Goal: Transaction & Acquisition: Purchase product/service

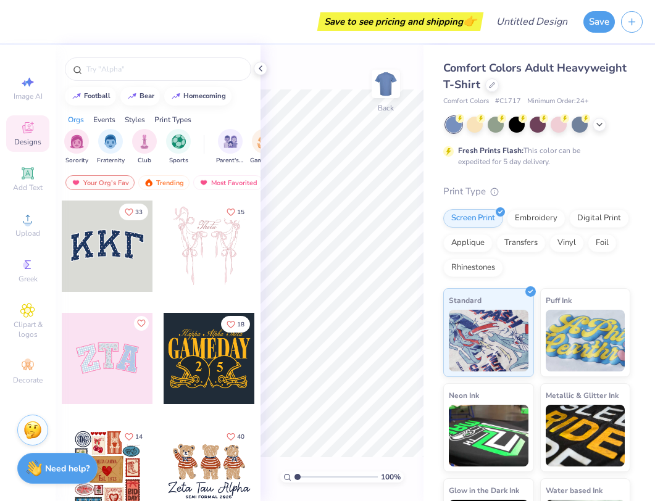
click at [327, 77] on div "100 % Back" at bounding box center [341, 273] width 163 height 456
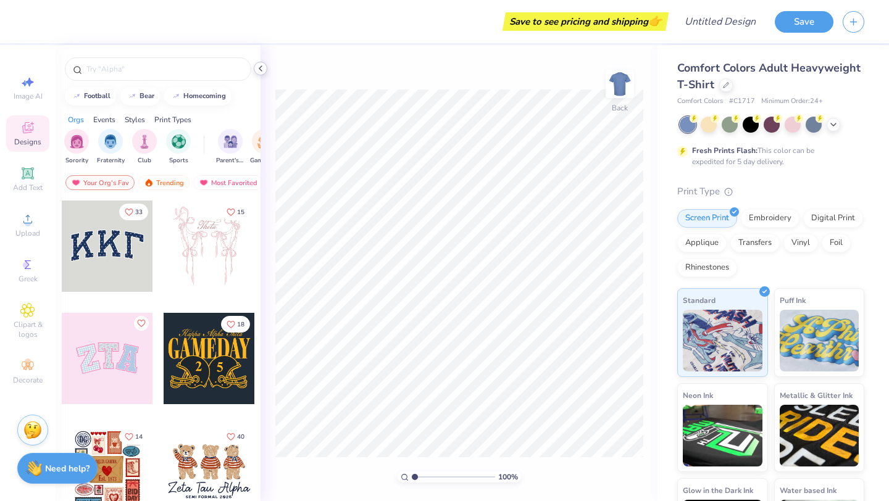
click at [260, 69] on icon at bounding box center [261, 69] width 10 height 10
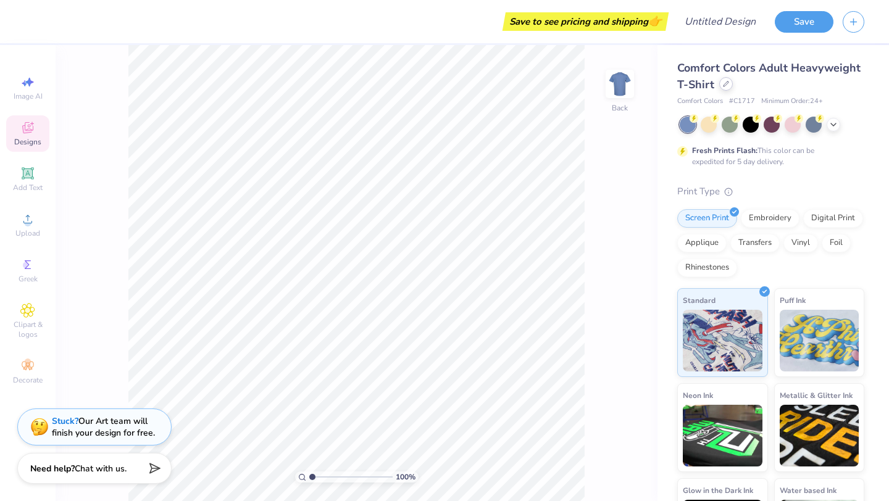
click at [654, 82] on icon at bounding box center [726, 84] width 6 height 6
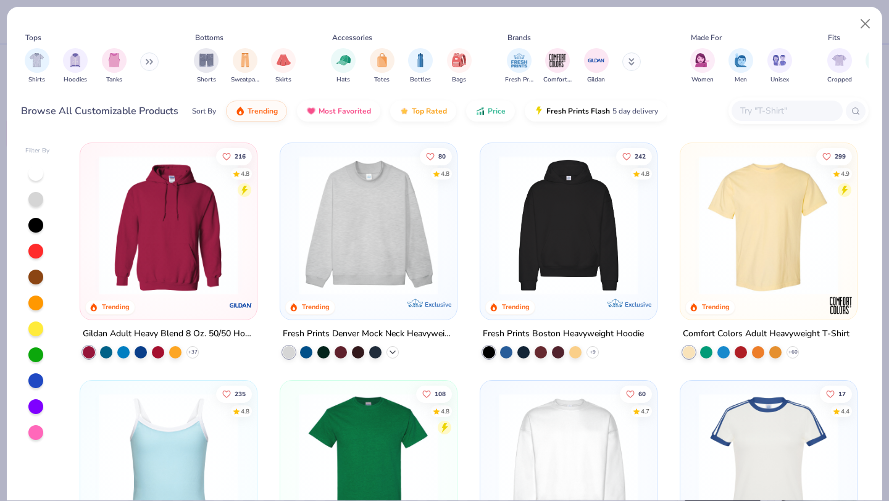
click at [391, 352] on icon at bounding box center [393, 353] width 10 height 10
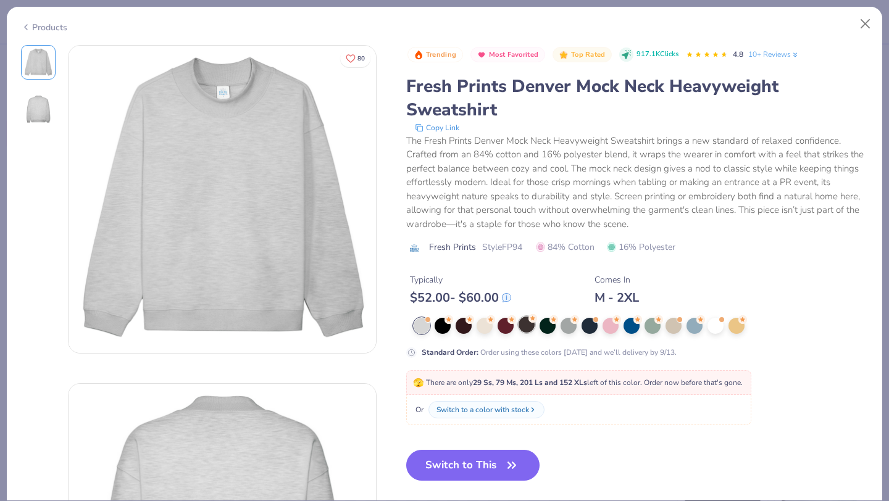
click at [526, 328] on div at bounding box center [527, 325] width 16 height 16
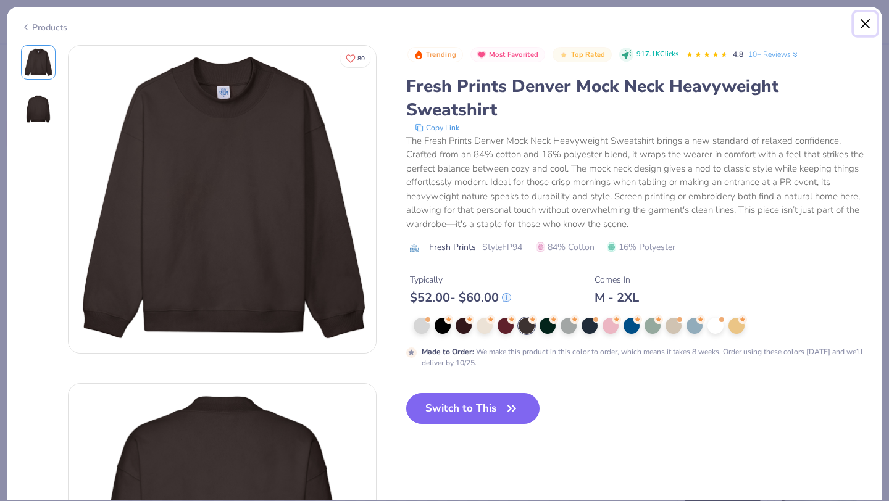
click at [654, 27] on button "Close" at bounding box center [865, 23] width 23 height 23
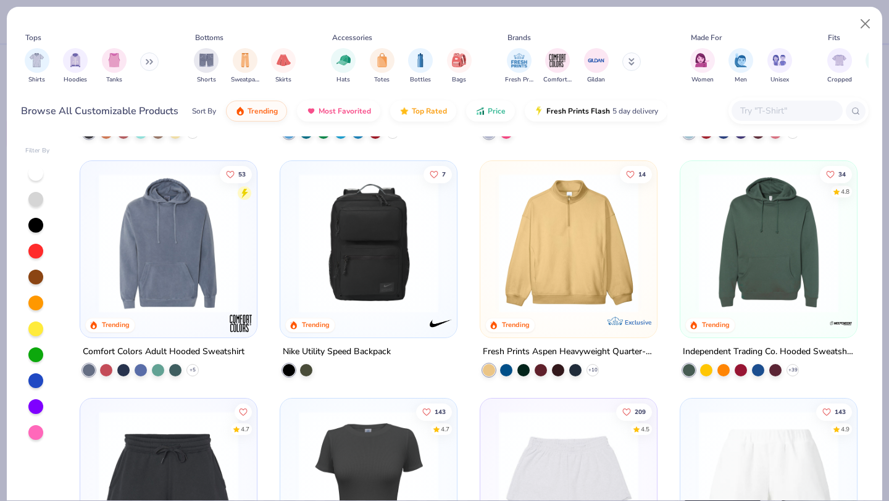
scroll to position [3071, 0]
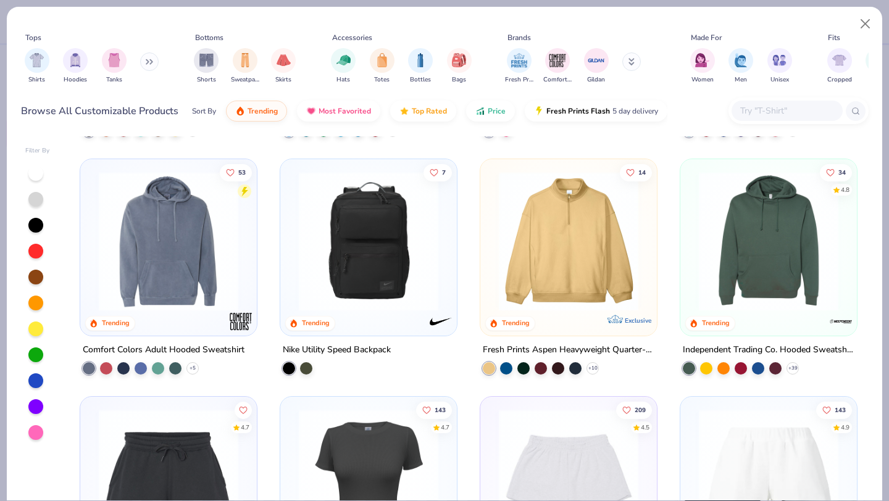
click at [144, 59] on button at bounding box center [149, 61] width 19 height 19
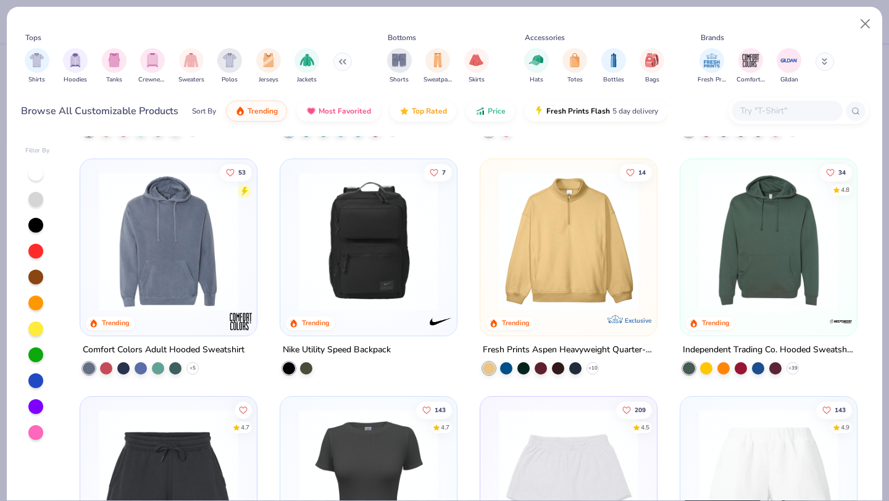
click at [144, 60] on div "filter for Crewnecks" at bounding box center [152, 60] width 25 height 25
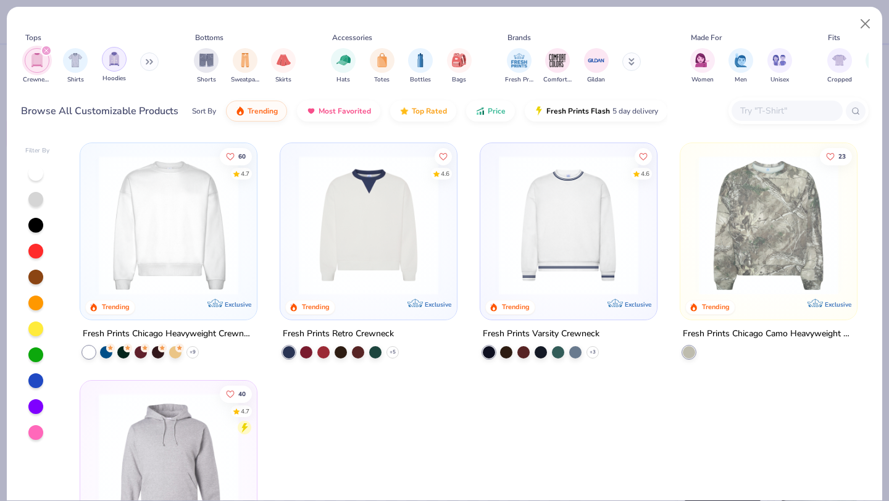
click at [115, 60] on img "filter for Hoodies" at bounding box center [114, 59] width 14 height 14
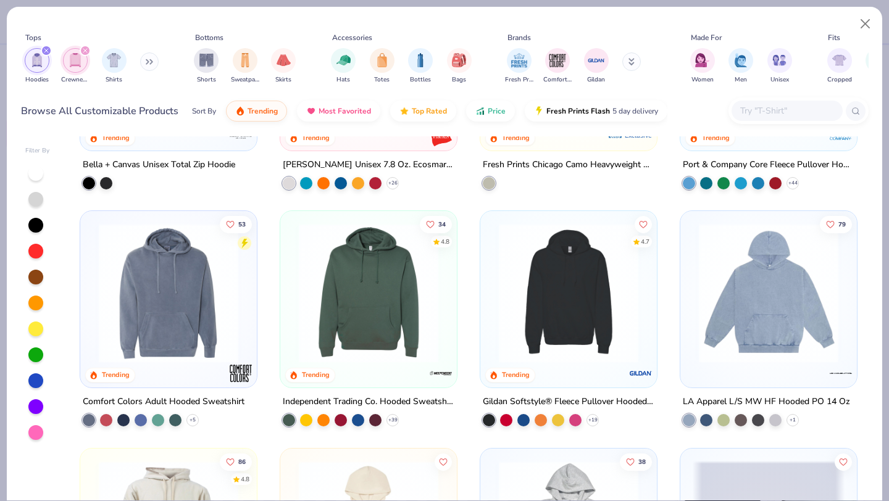
scroll to position [647, 0]
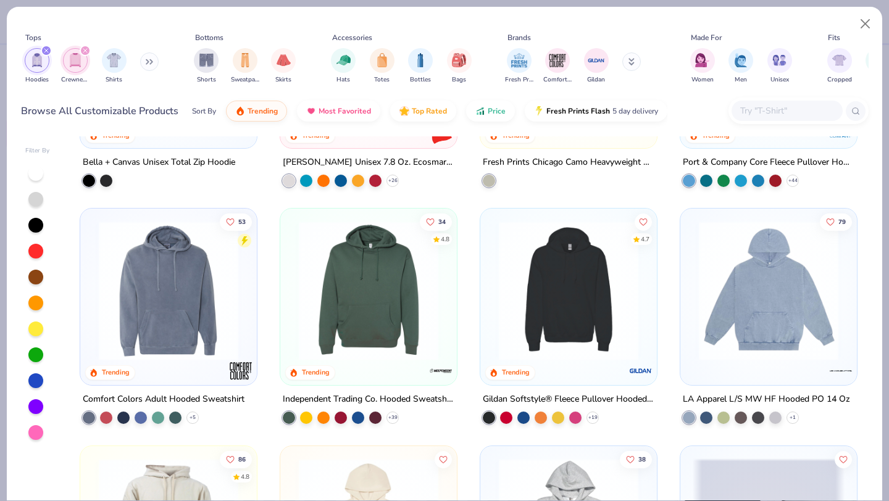
click at [602, 296] on img at bounding box center [569, 291] width 152 height 140
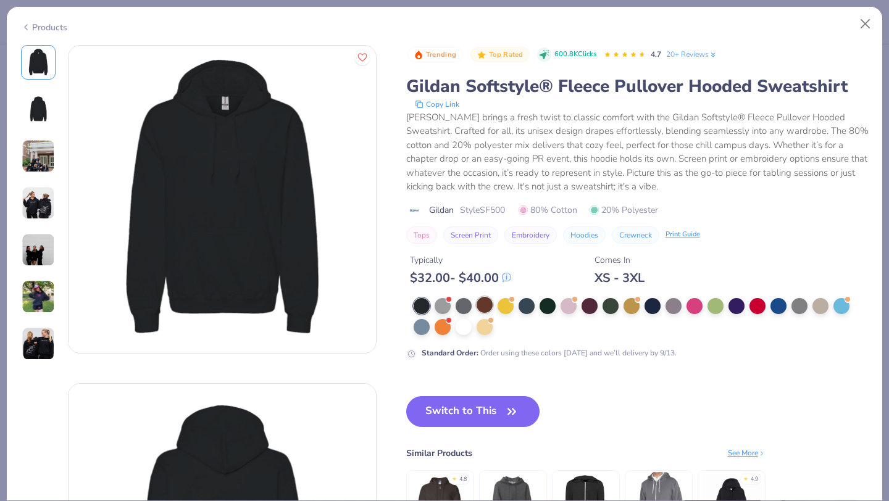
click at [485, 309] on div at bounding box center [485, 305] width 16 height 16
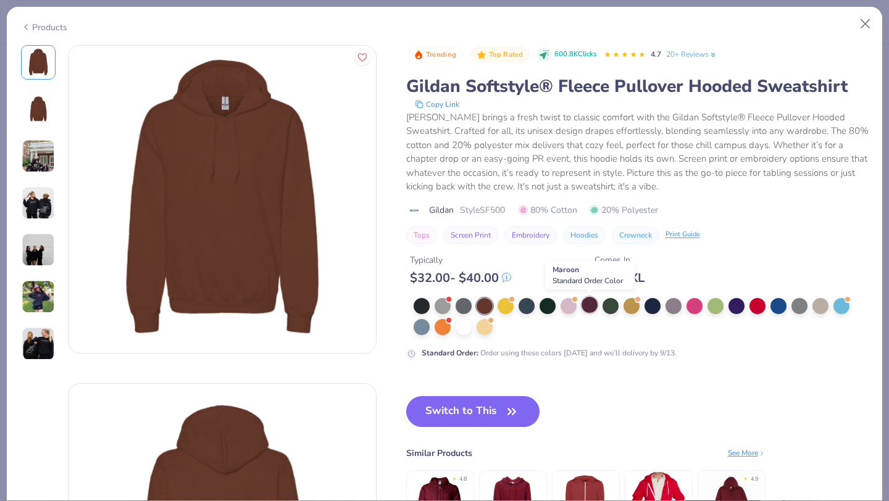
click at [589, 306] on div at bounding box center [589, 305] width 16 height 16
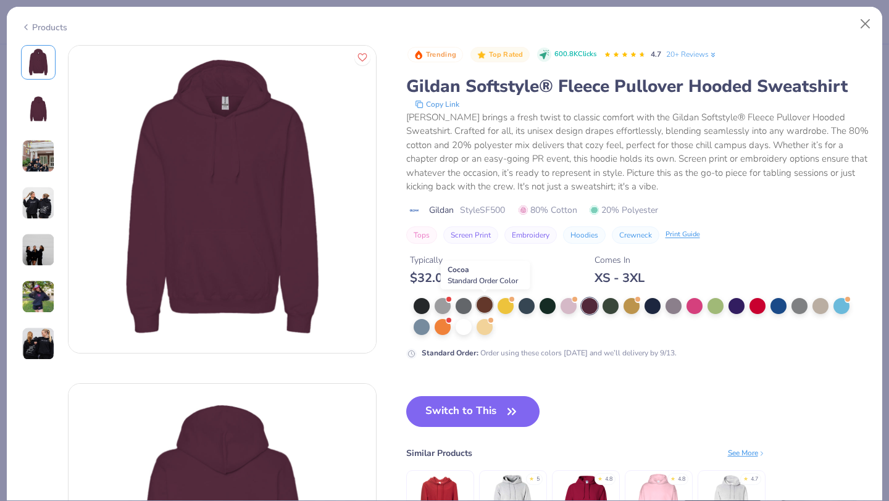
click at [483, 306] on div at bounding box center [485, 305] width 16 height 16
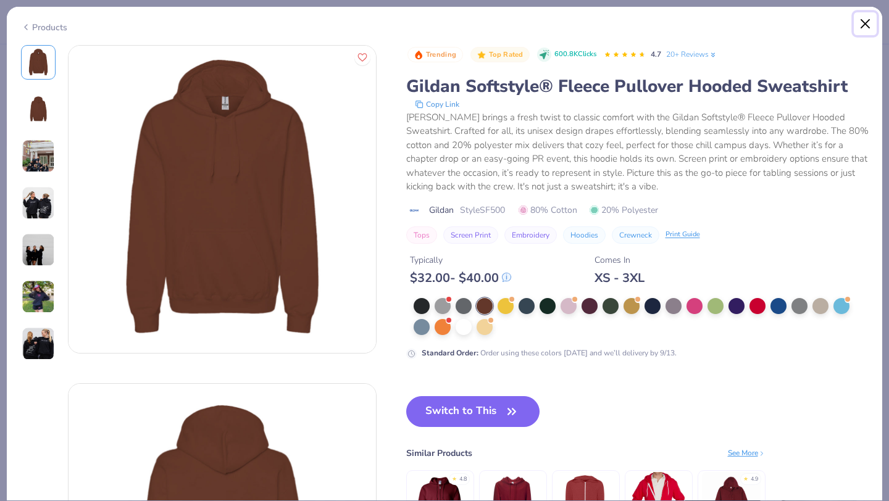
click at [654, 26] on button "Close" at bounding box center [865, 23] width 23 height 23
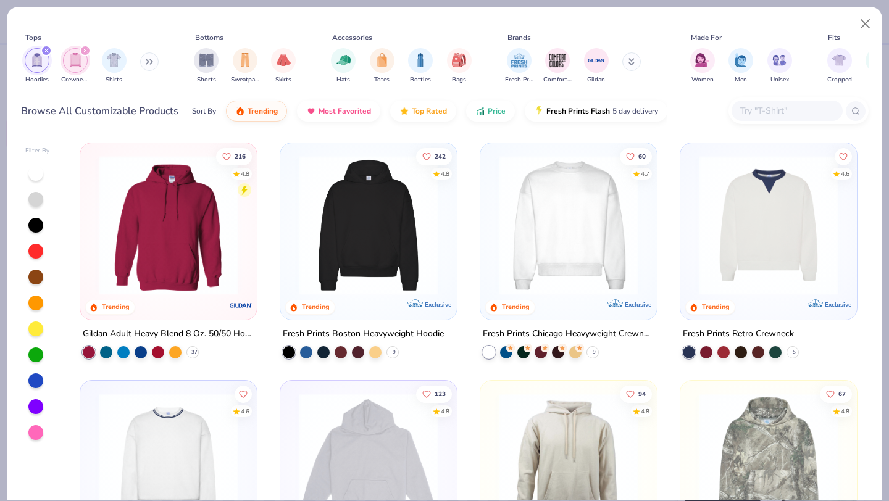
scroll to position [1, 0]
click at [220, 229] on img at bounding box center [169, 225] width 152 height 140
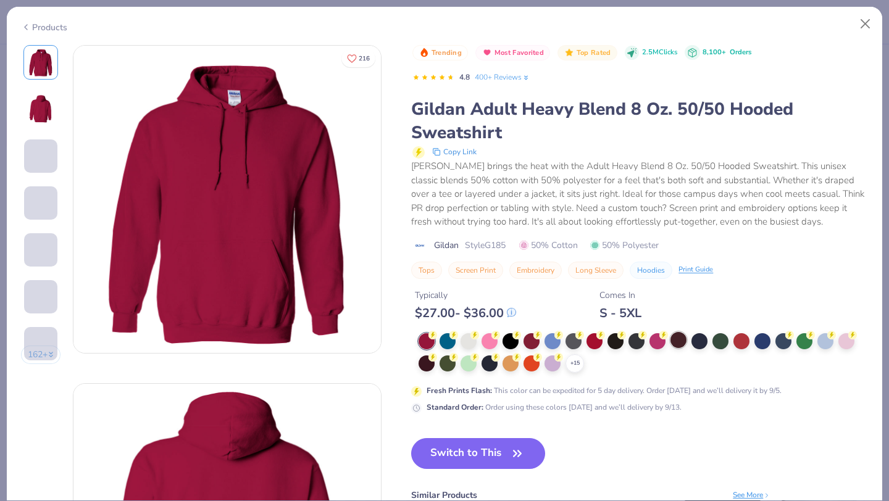
click at [654, 339] on div at bounding box center [678, 340] width 16 height 16
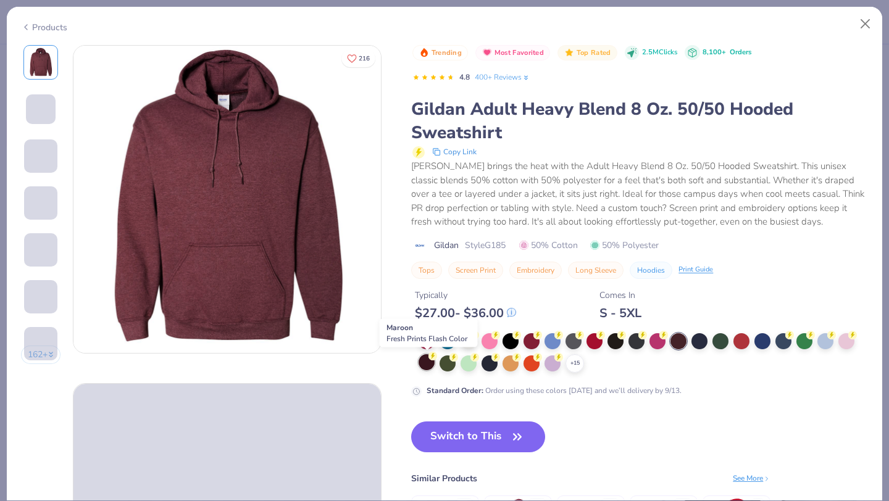
click at [422, 364] on div at bounding box center [427, 362] width 16 height 16
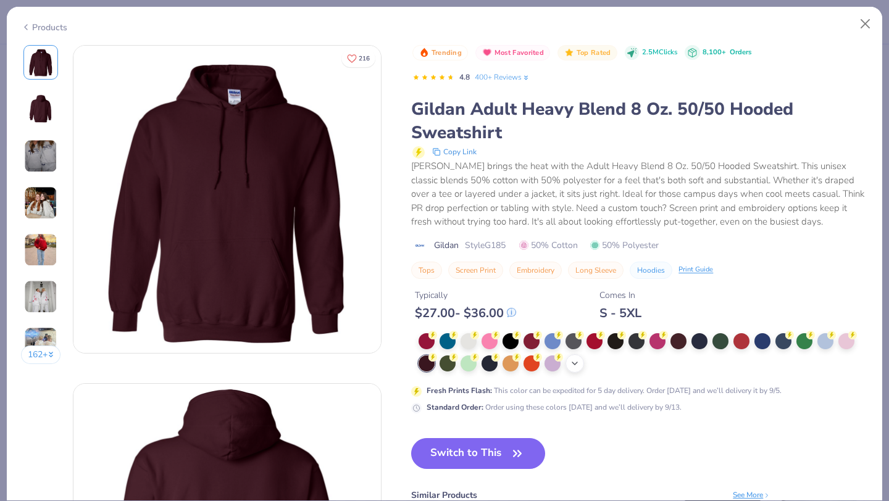
click at [572, 357] on div "+ 15" at bounding box center [574, 363] width 19 height 19
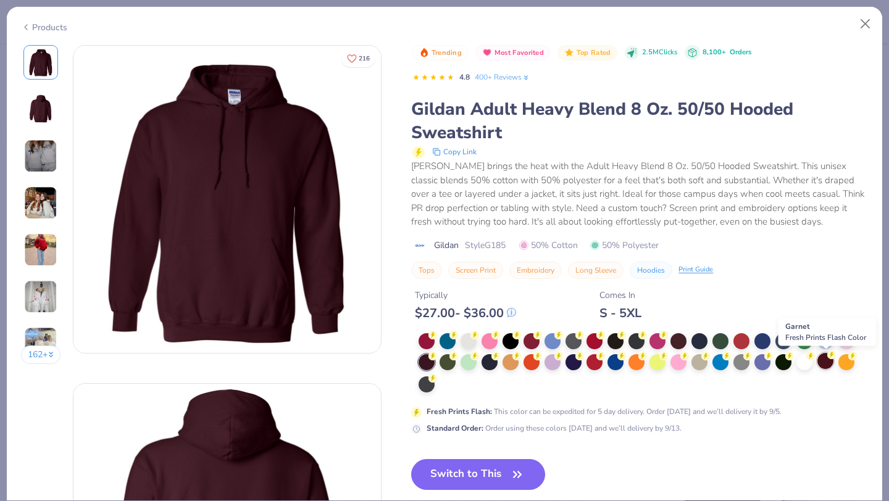
click at [654, 359] on div at bounding box center [825, 361] width 16 height 16
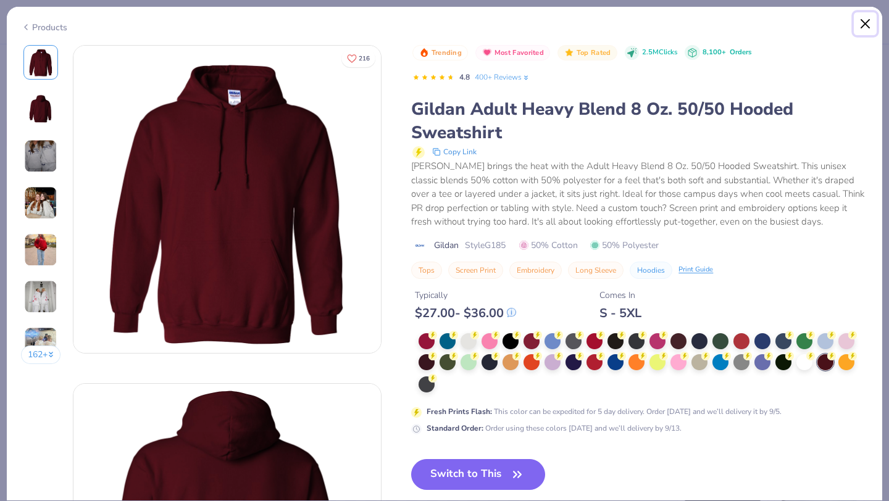
click at [654, 23] on button "Close" at bounding box center [865, 23] width 23 height 23
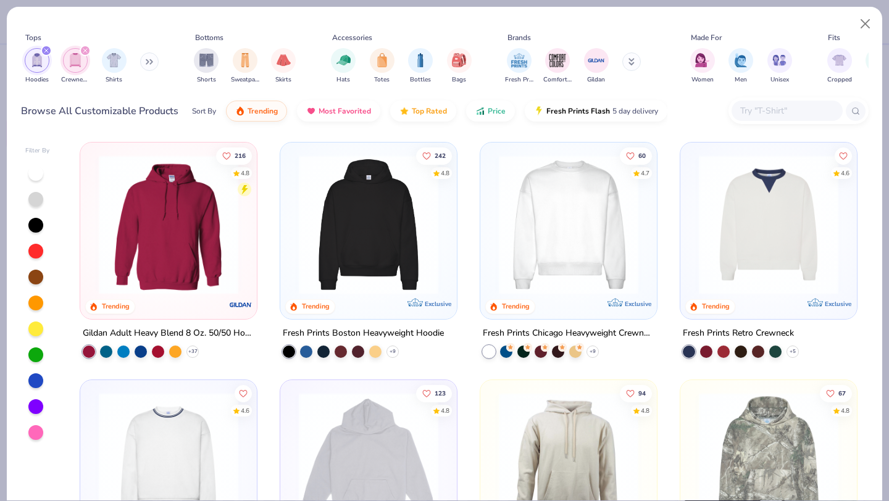
click at [46, 49] on icon "filter for Hoodies" at bounding box center [46, 50] width 5 height 5
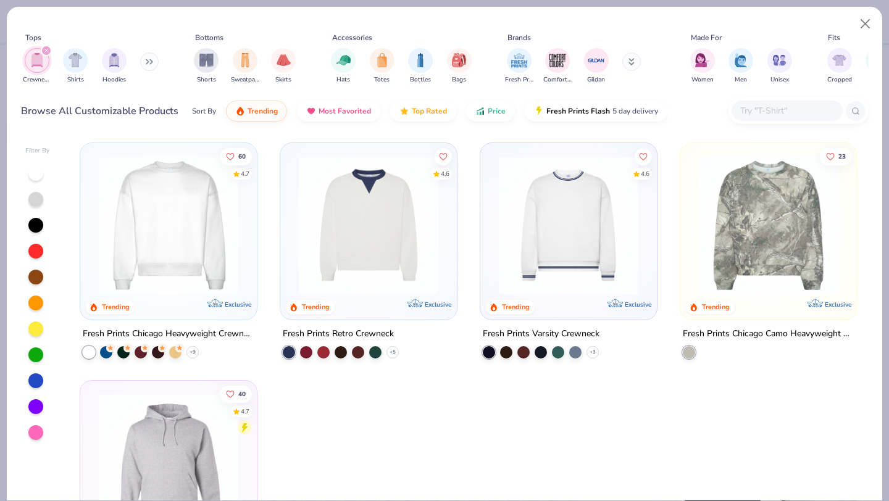
click at [46, 49] on icon "filter for Crewnecks" at bounding box center [46, 50] width 5 height 5
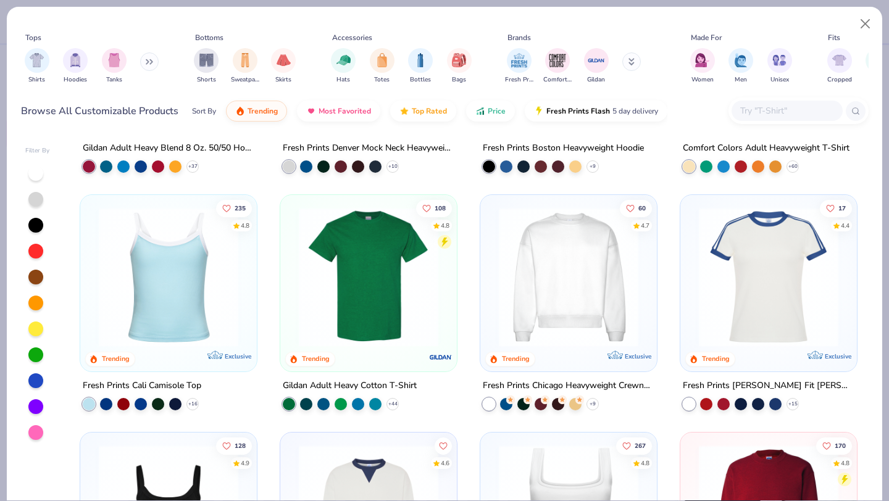
scroll to position [206, 0]
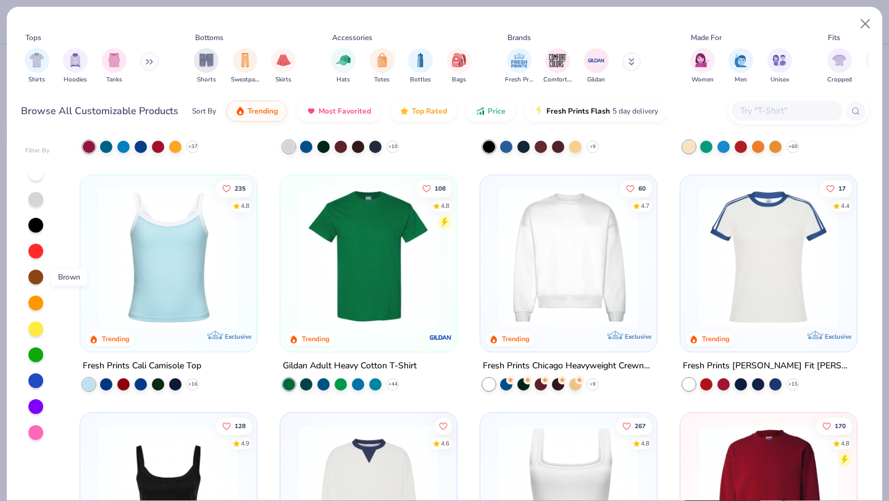
click at [38, 278] on div at bounding box center [35, 277] width 15 height 15
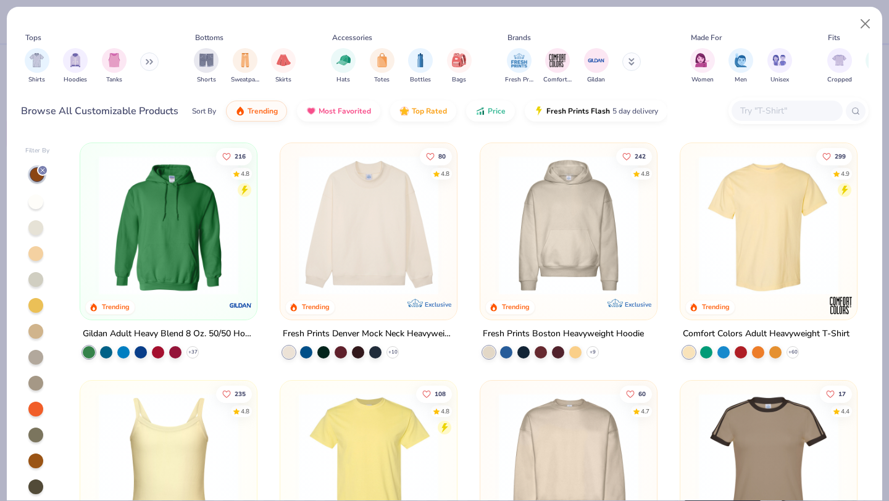
click at [217, 260] on img at bounding box center [169, 226] width 152 height 140
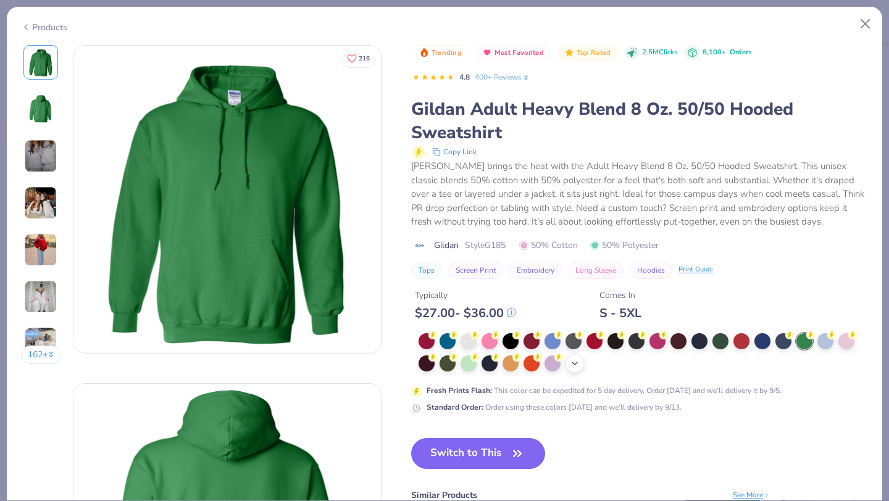
click at [572, 362] on polyline at bounding box center [574, 363] width 5 height 2
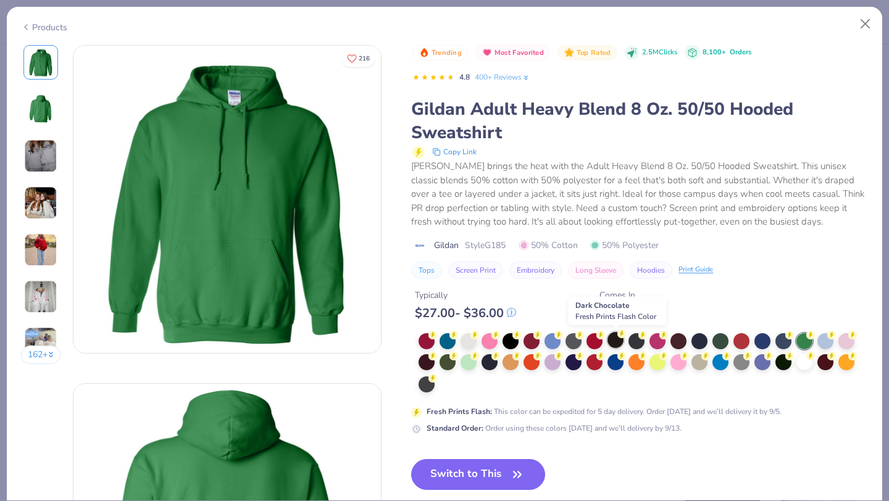
click at [617, 341] on div at bounding box center [615, 340] width 16 height 16
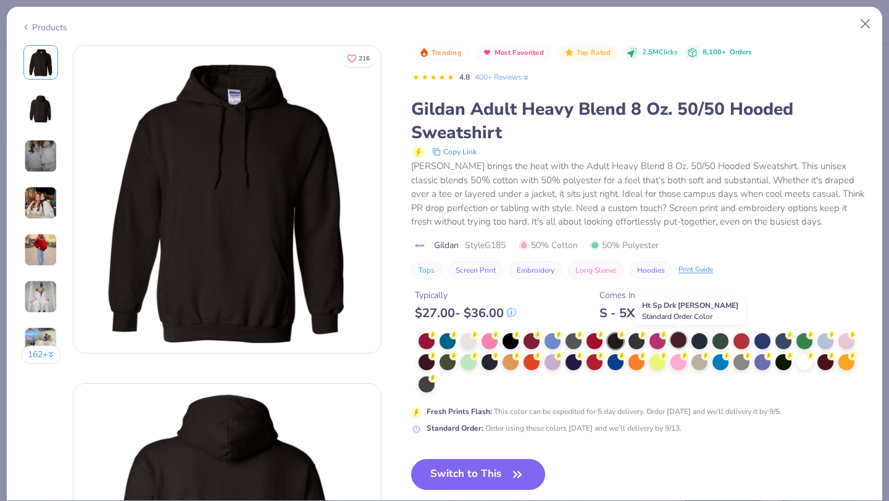
click at [654, 343] on div at bounding box center [678, 340] width 16 height 16
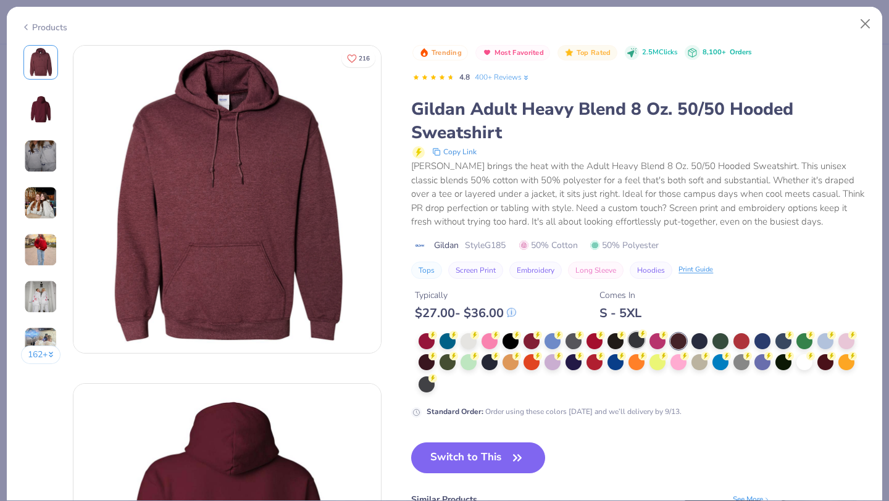
click at [635, 339] on div at bounding box center [636, 340] width 16 height 16
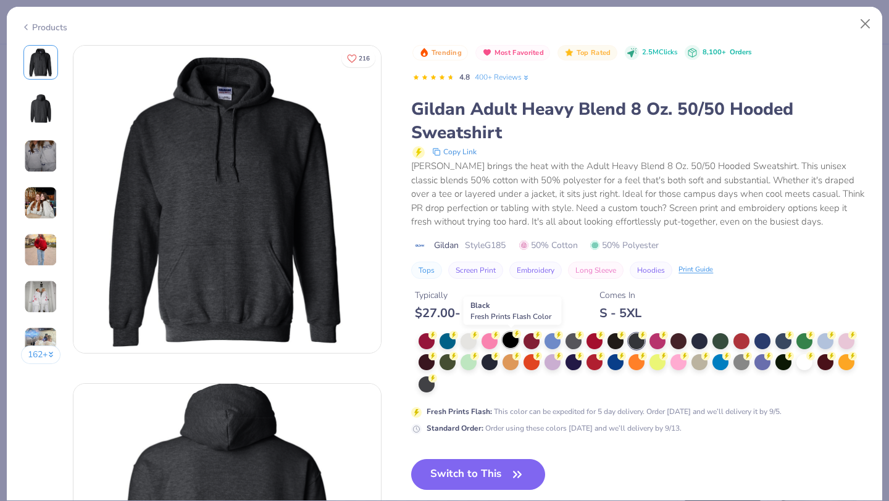
click at [507, 343] on div at bounding box center [510, 340] width 16 height 16
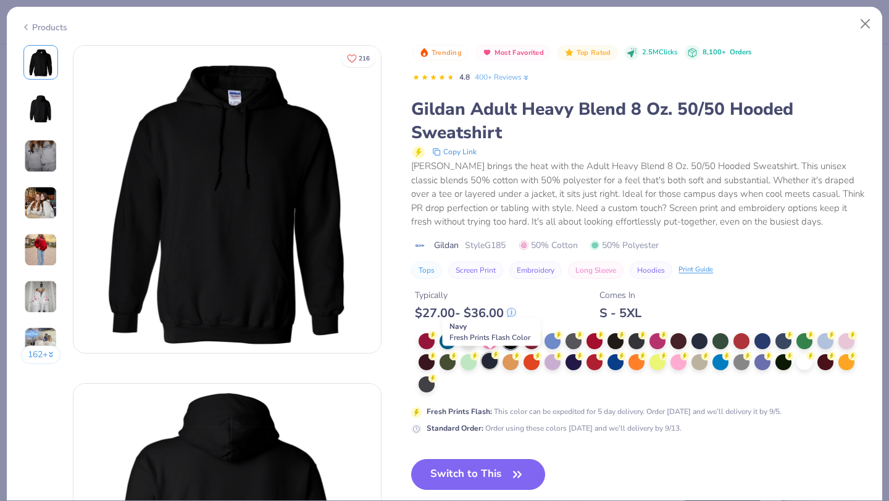
click at [488, 365] on div at bounding box center [489, 361] width 16 height 16
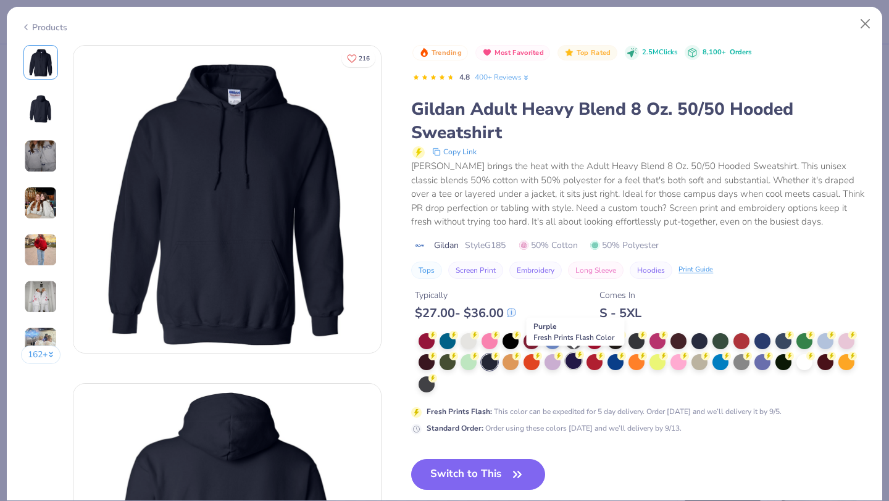
click at [570, 365] on div at bounding box center [573, 361] width 16 height 16
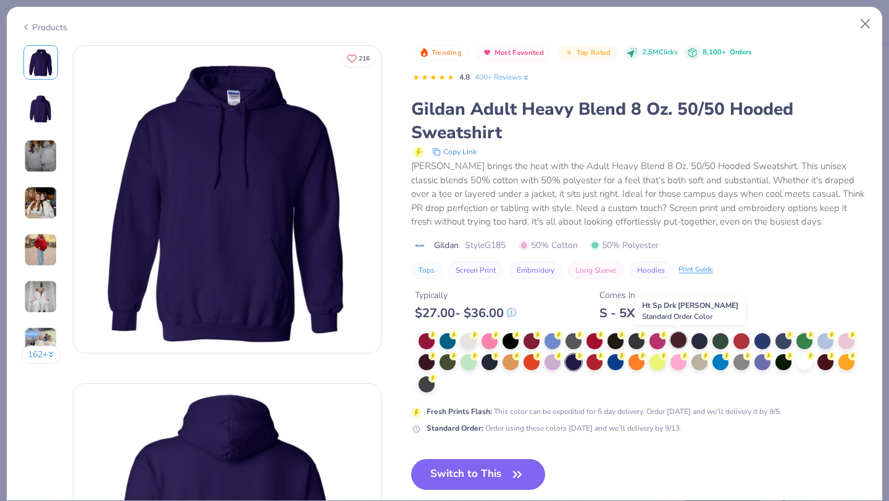
click at [654, 341] on div at bounding box center [678, 340] width 16 height 16
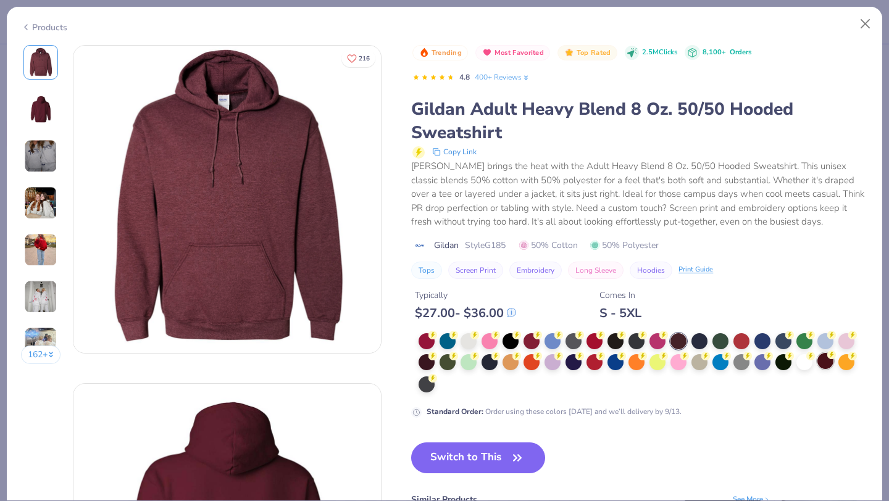
click at [654, 362] on div at bounding box center [825, 361] width 16 height 16
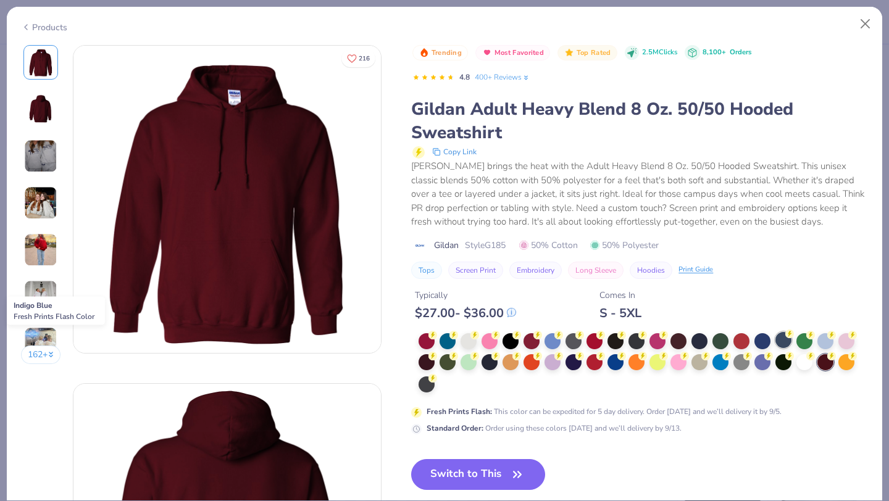
click at [654, 343] on div at bounding box center [783, 340] width 16 height 16
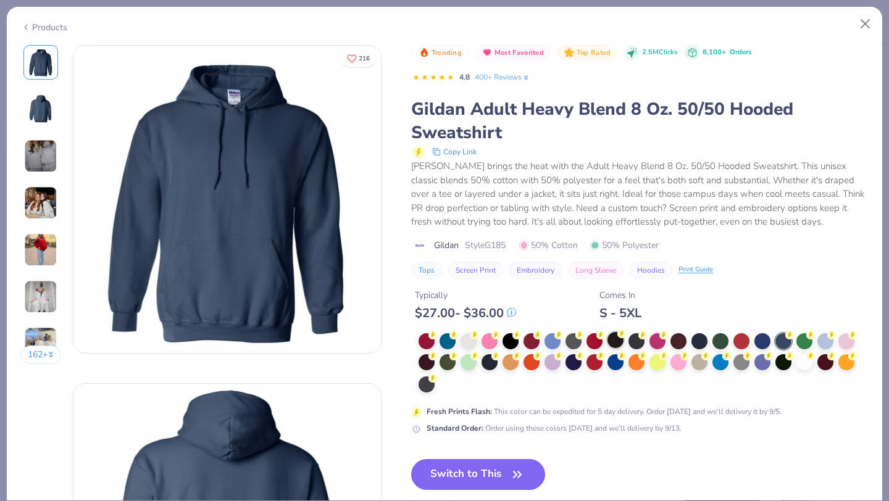
click at [615, 338] on div at bounding box center [615, 340] width 16 height 16
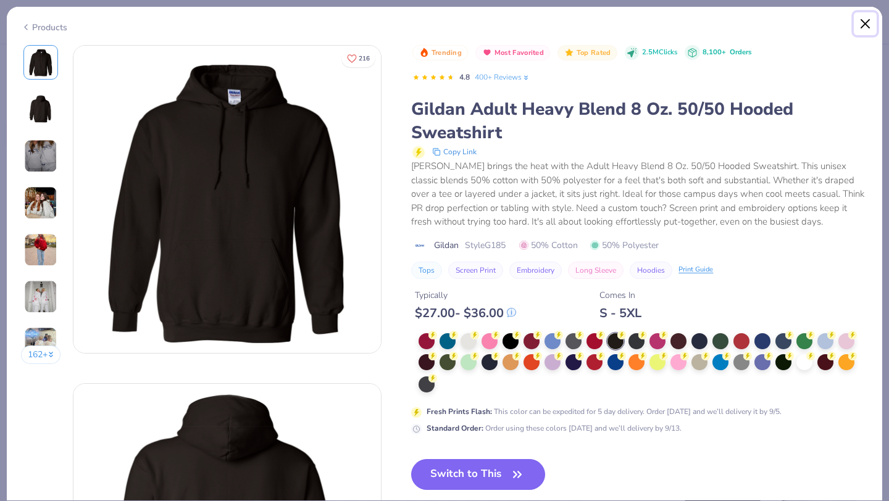
click at [654, 17] on button "Close" at bounding box center [865, 23] width 23 height 23
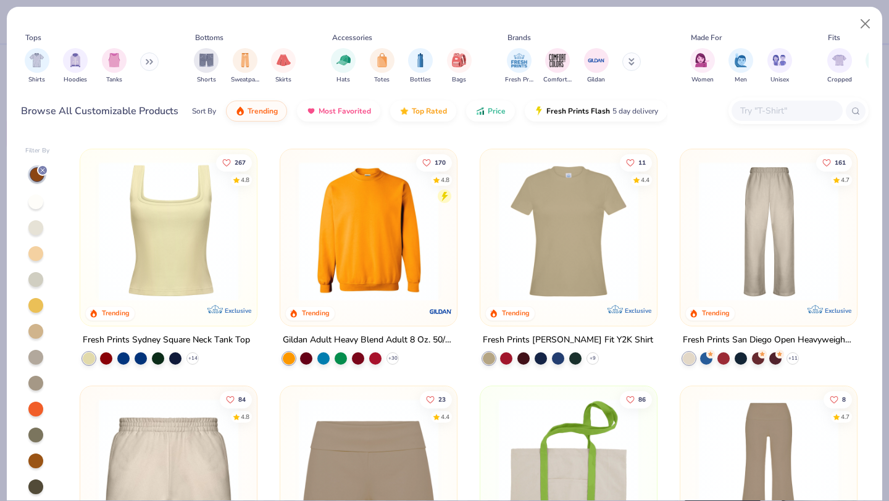
scroll to position [472, 0]
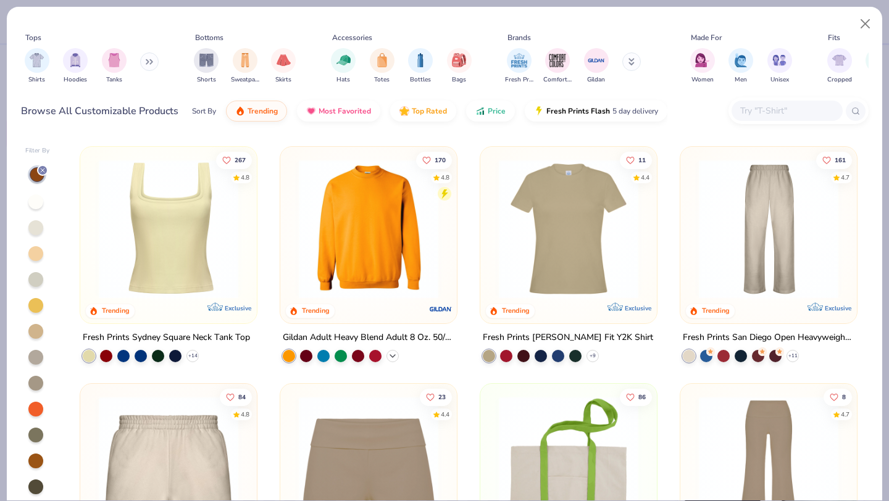
click at [390, 349] on div "+ 30" at bounding box center [392, 355] width 12 height 12
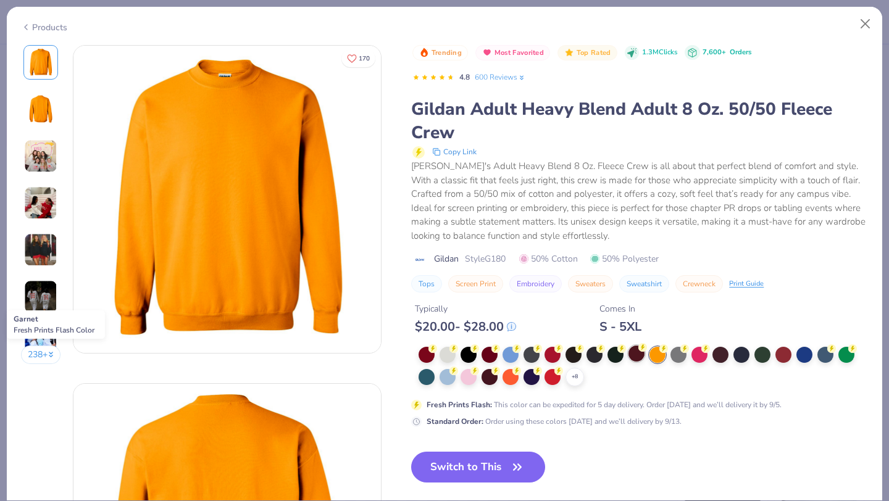
click at [636, 354] on div at bounding box center [636, 354] width 16 height 16
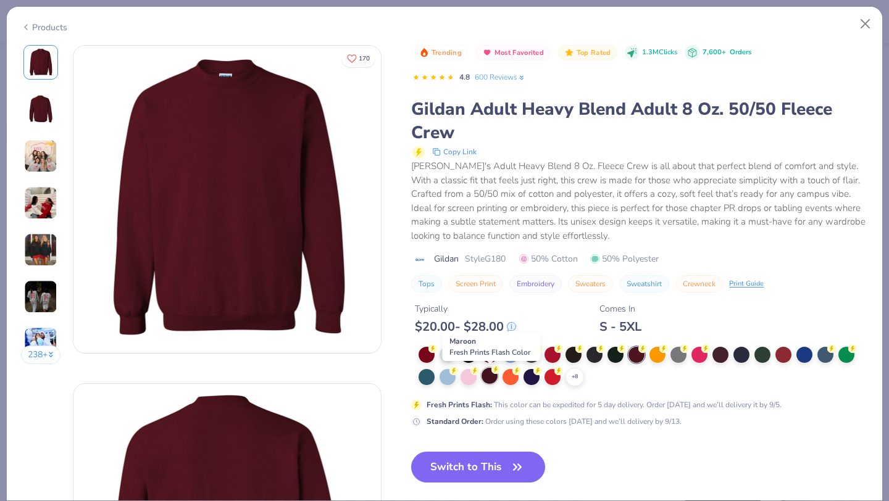
click at [493, 383] on div at bounding box center [489, 376] width 16 height 16
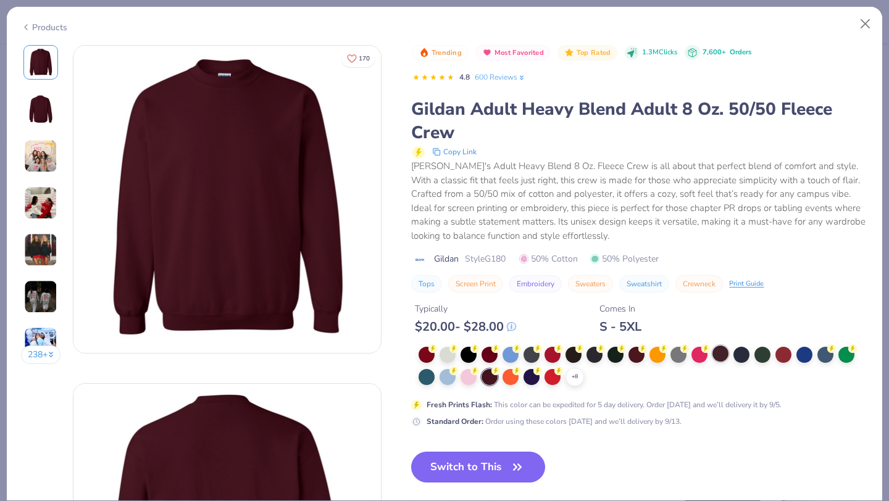
click at [654, 357] on div at bounding box center [720, 354] width 16 height 16
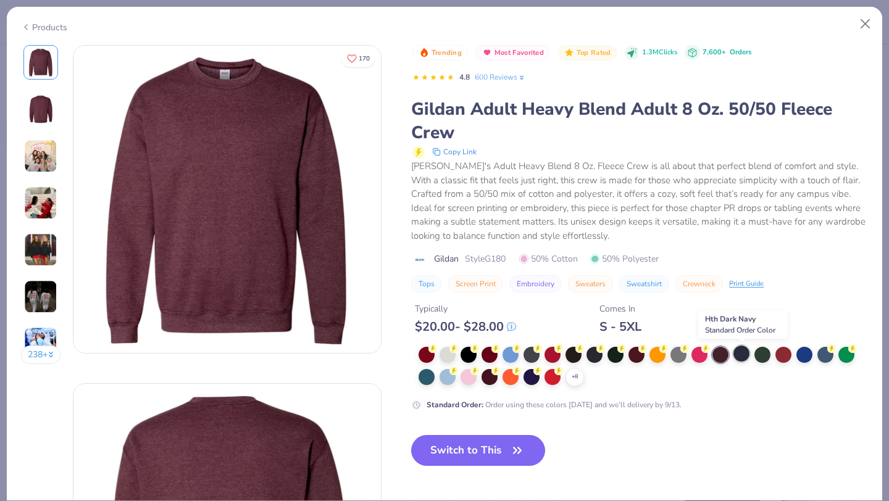
click at [654, 357] on div at bounding box center [741, 354] width 16 height 16
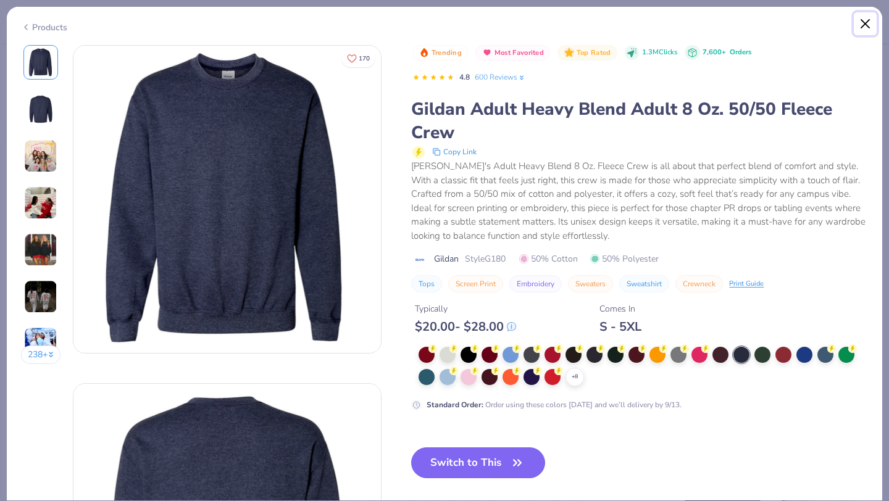
click at [654, 22] on button "Close" at bounding box center [865, 23] width 23 height 23
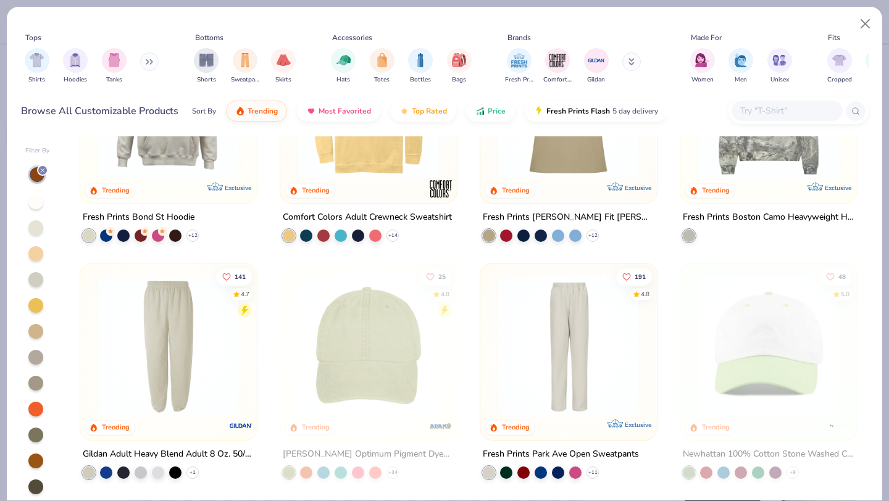
scroll to position [1541, 0]
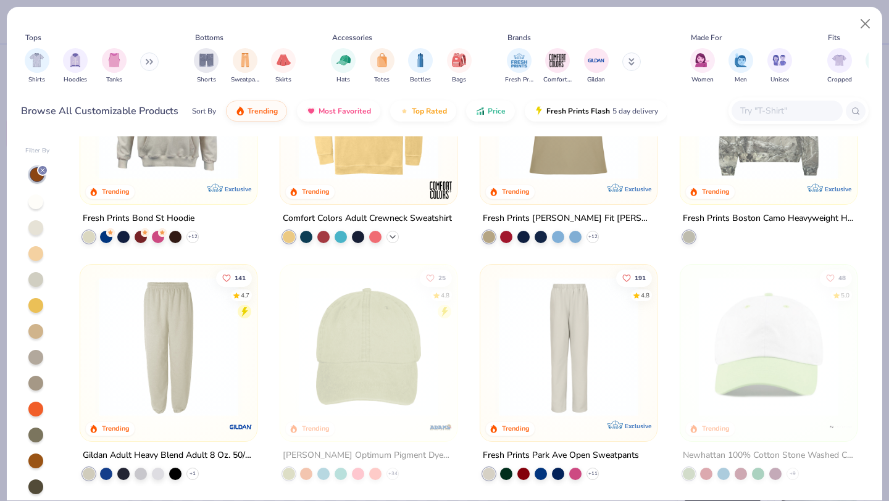
click at [389, 235] on icon at bounding box center [393, 236] width 10 height 10
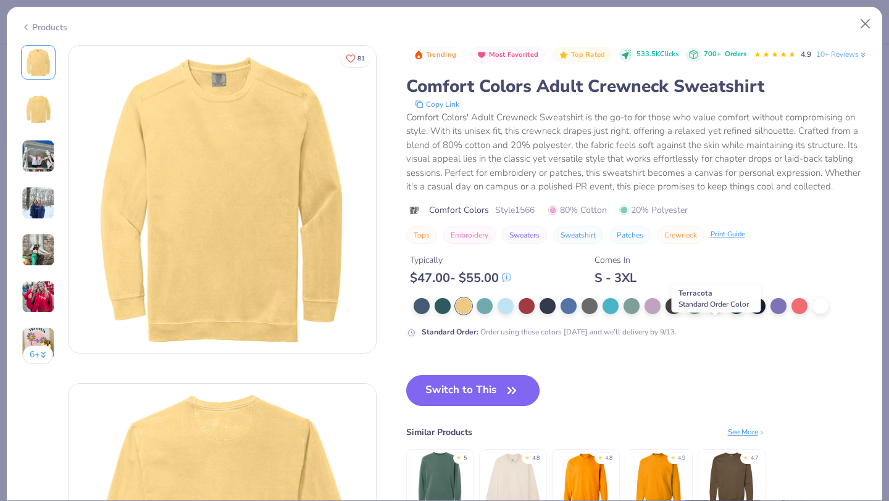
click at [654, 313] on div at bounding box center [715, 305] width 16 height 16
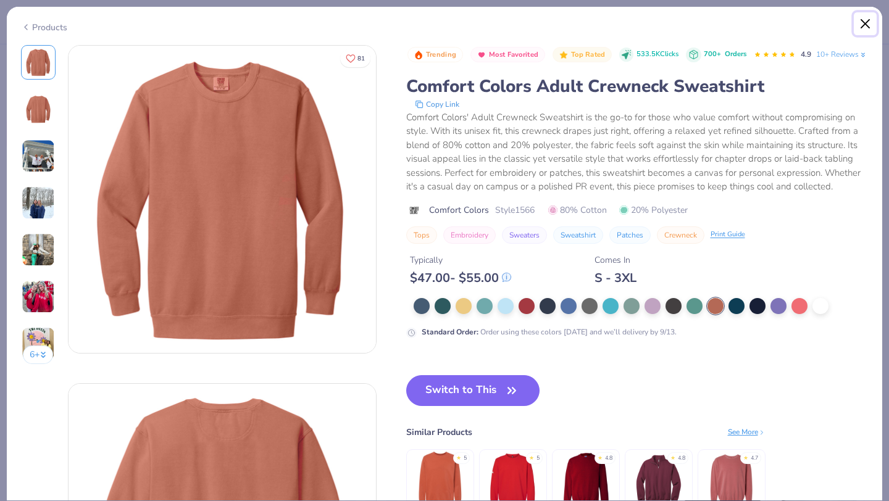
click at [654, 18] on button "Close" at bounding box center [865, 23] width 23 height 23
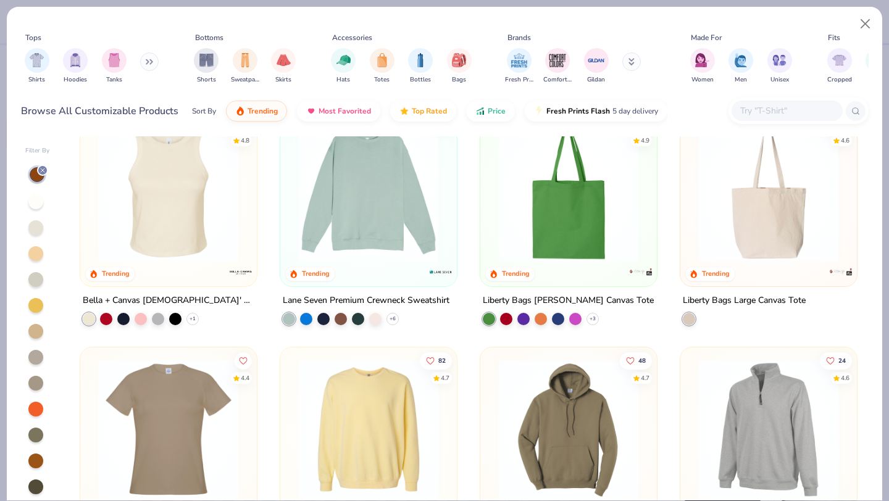
scroll to position [2226, 0]
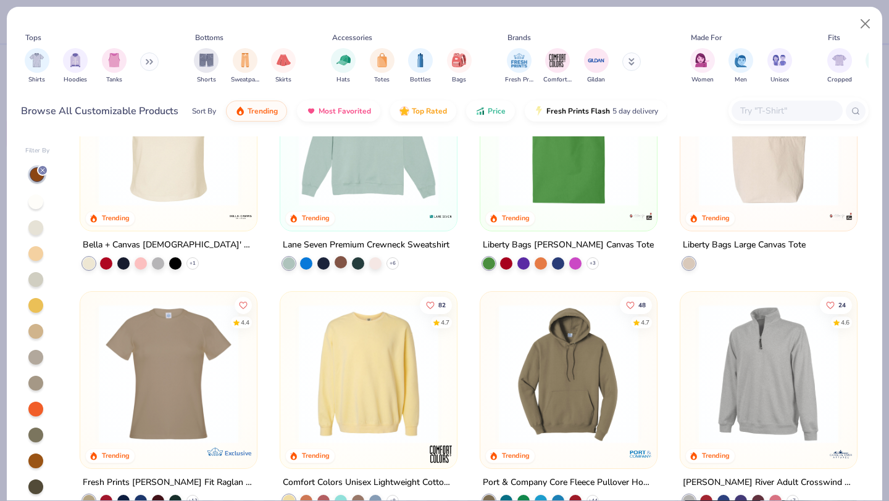
click at [340, 265] on div at bounding box center [341, 262] width 12 height 12
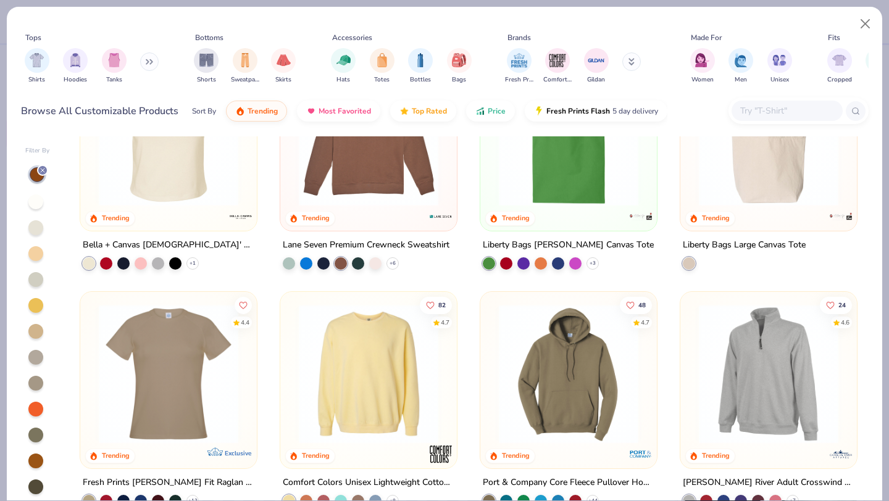
click at [384, 194] on img at bounding box center [369, 137] width 152 height 140
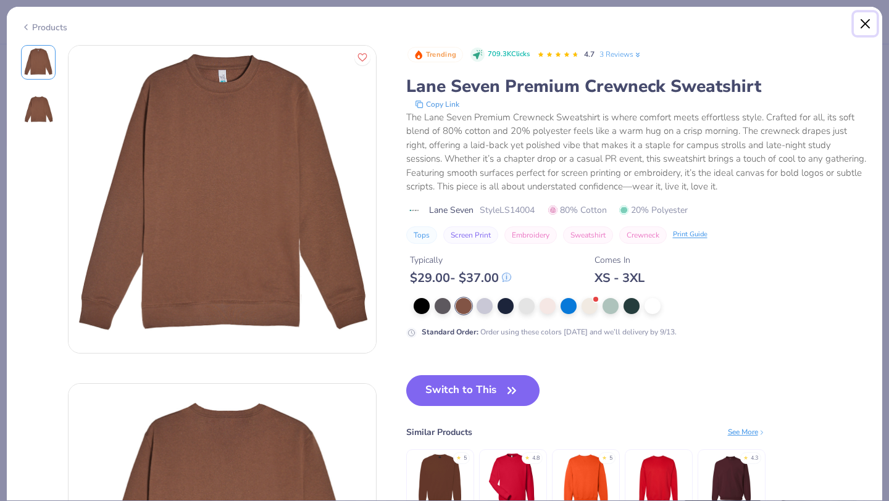
click at [654, 31] on button "Close" at bounding box center [865, 23] width 23 height 23
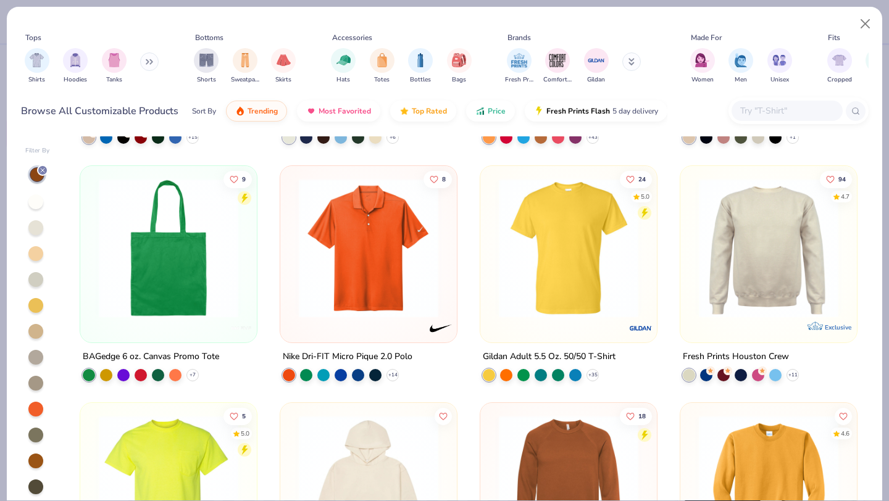
scroll to position [4252, 0]
click at [654, 375] on icon at bounding box center [793, 375] width 10 height 10
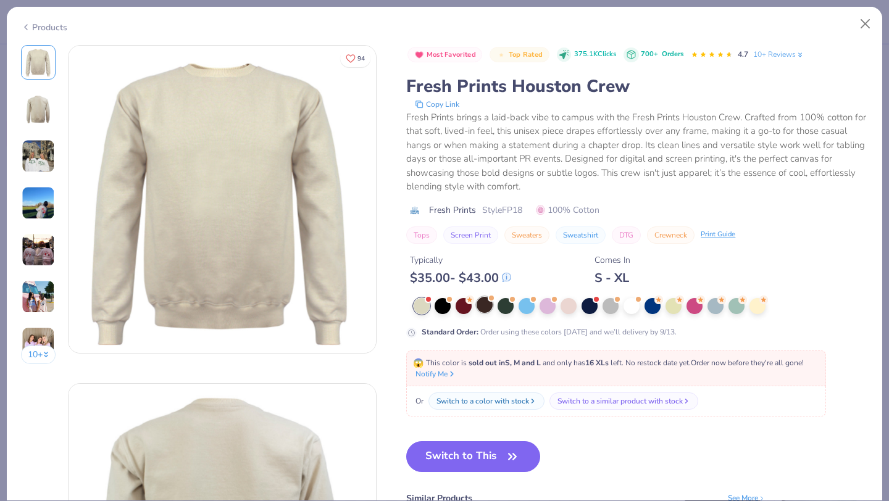
click at [489, 307] on div at bounding box center [485, 305] width 16 height 16
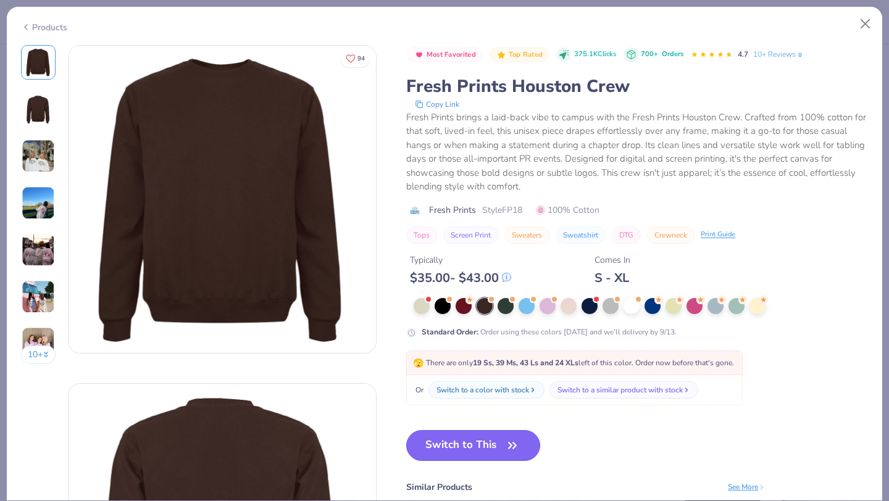
click at [509, 444] on icon "button" at bounding box center [512, 445] width 17 height 17
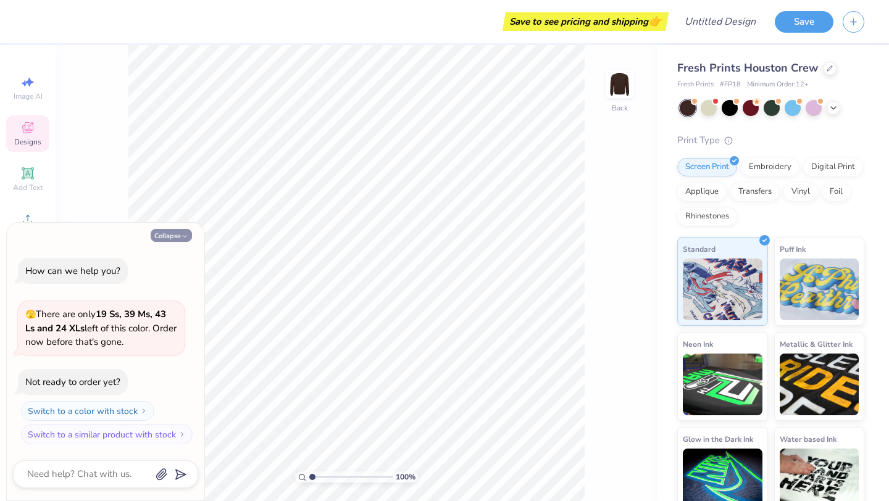
click at [167, 232] on button "Collapse" at bounding box center [171, 235] width 41 height 13
type textarea "x"
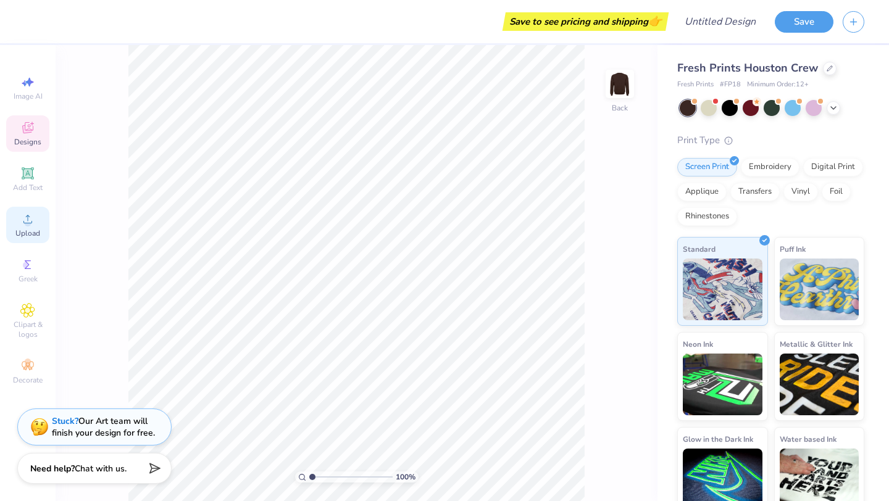
click at [31, 221] on icon at bounding box center [27, 219] width 15 height 15
click at [27, 230] on span "Upload" at bounding box center [27, 233] width 25 height 10
click at [32, 221] on icon at bounding box center [27, 219] width 15 height 15
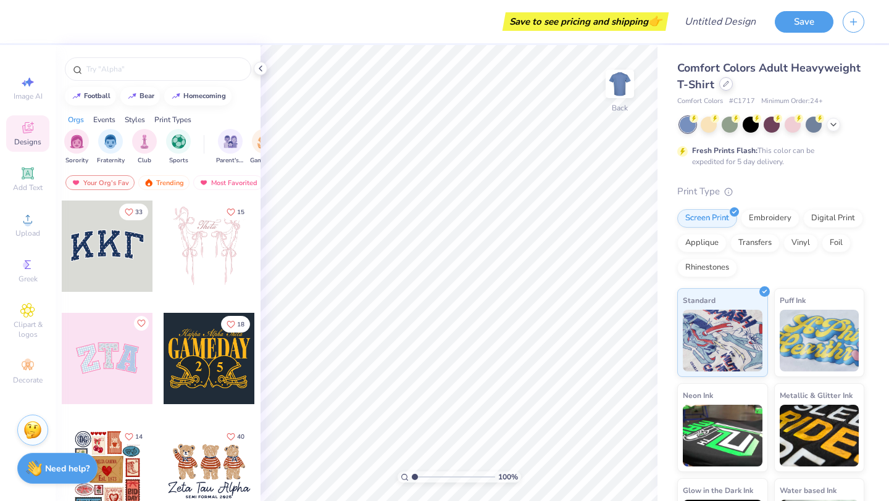
click at [721, 84] on div at bounding box center [726, 84] width 14 height 14
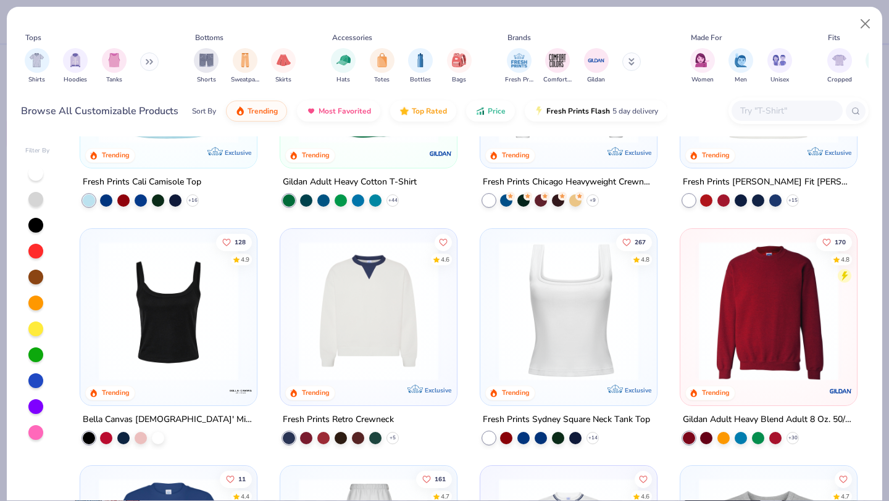
scroll to position [387, 0]
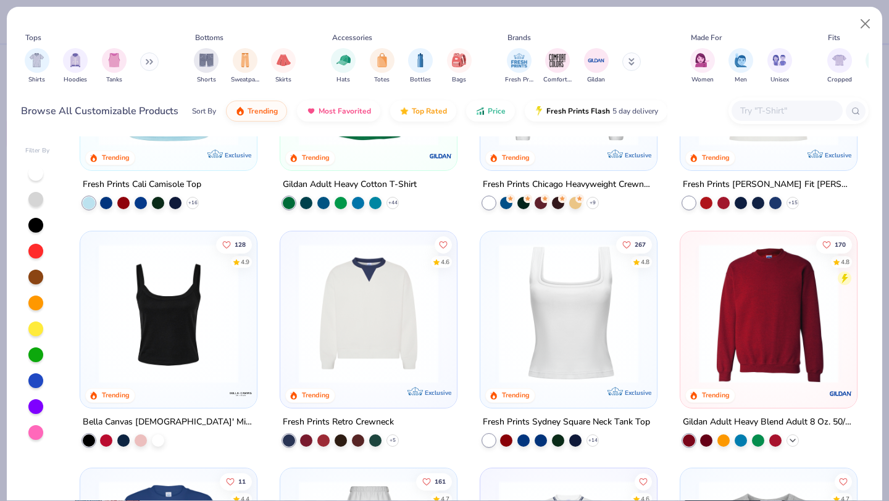
click at [792, 435] on icon at bounding box center [793, 440] width 10 height 10
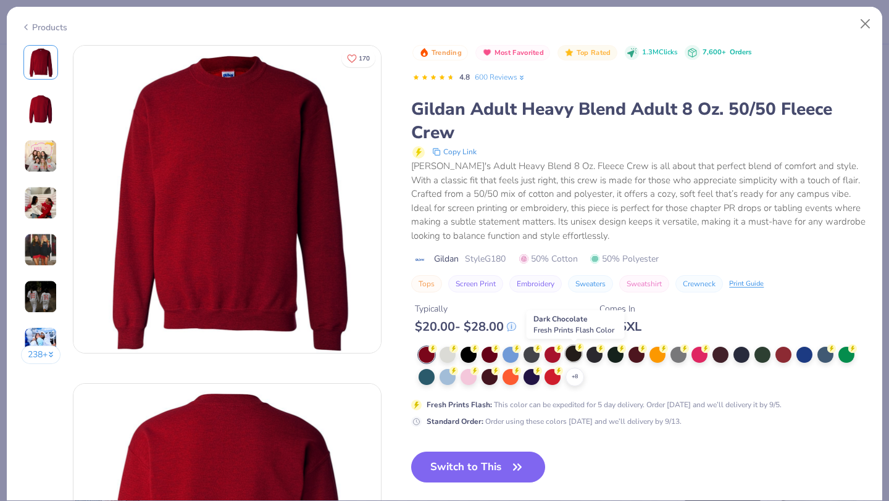
click at [569, 357] on div at bounding box center [573, 354] width 16 height 16
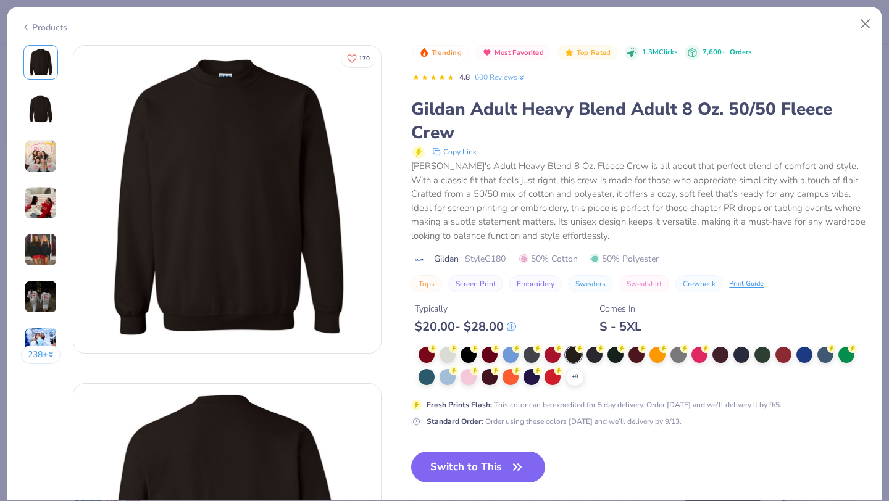
click at [43, 104] on img at bounding box center [41, 109] width 30 height 30
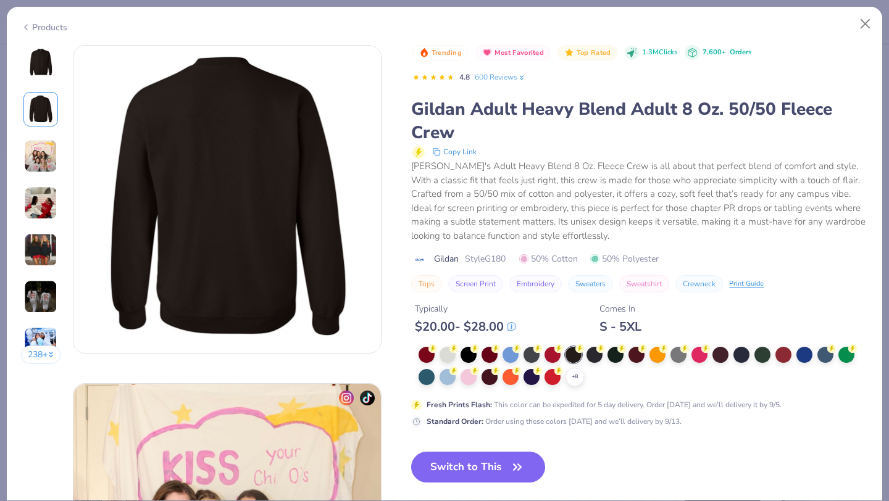
click at [43, 152] on img at bounding box center [40, 156] width 33 height 33
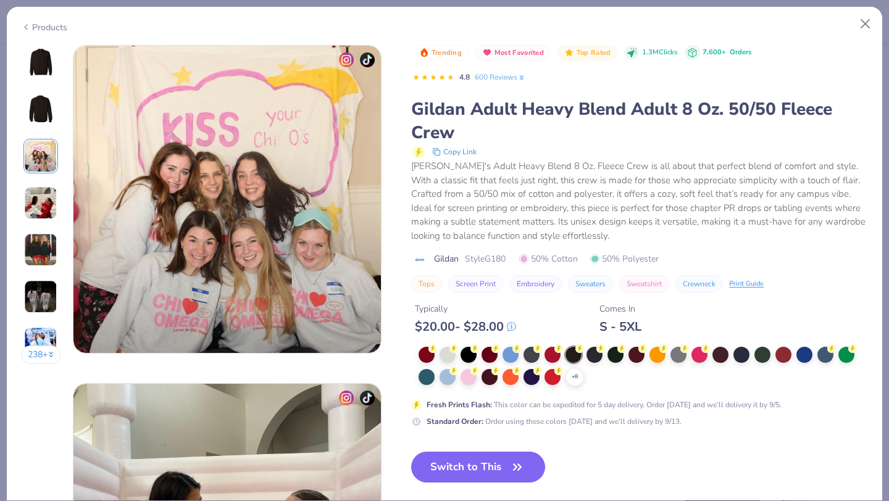
click at [41, 190] on img at bounding box center [40, 202] width 33 height 33
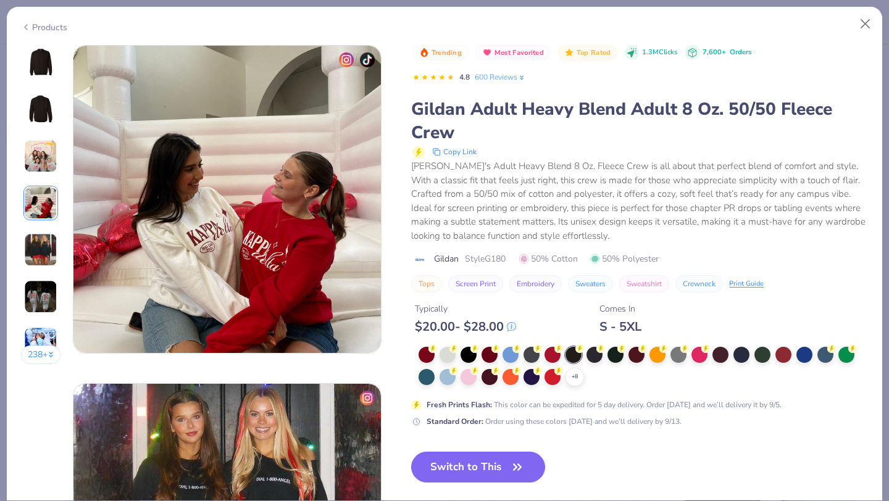
click at [38, 246] on img at bounding box center [40, 249] width 33 height 33
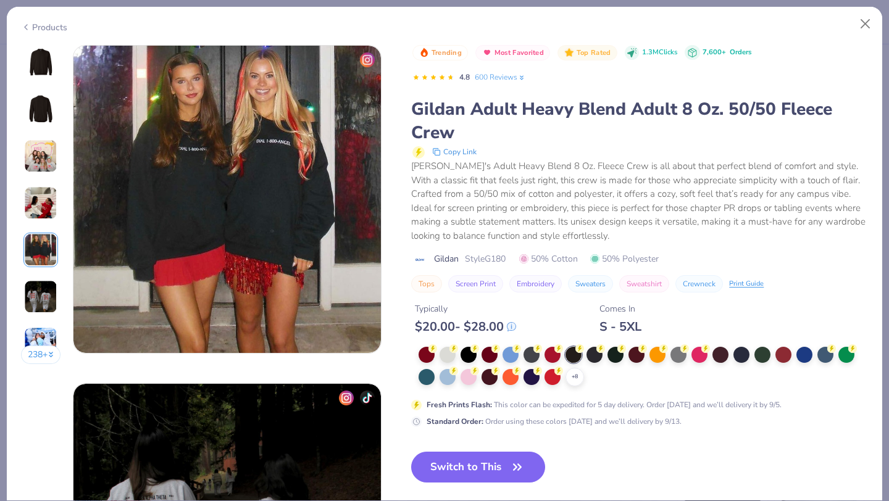
click at [39, 285] on img at bounding box center [40, 296] width 33 height 33
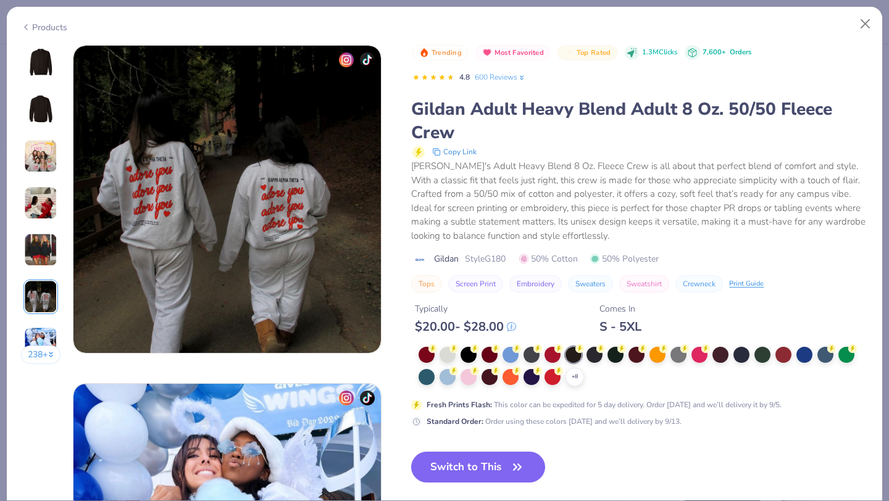
click at [36, 331] on img at bounding box center [40, 343] width 33 height 33
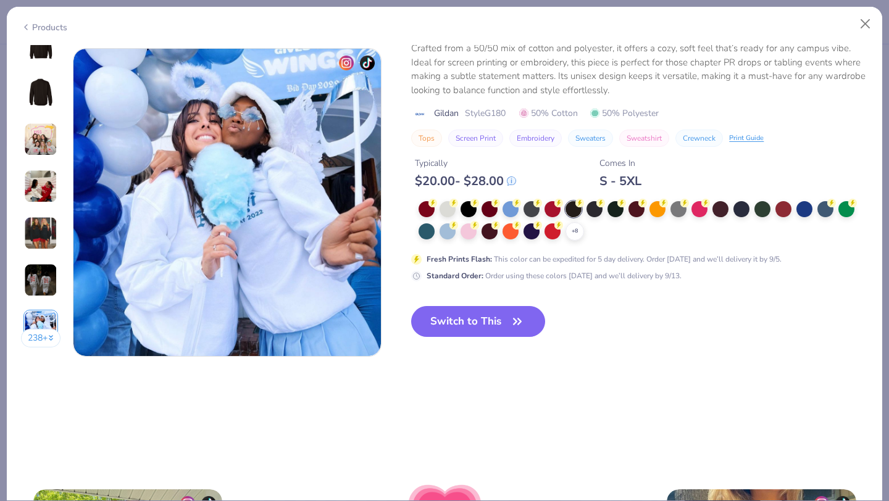
scroll to position [2030, 0]
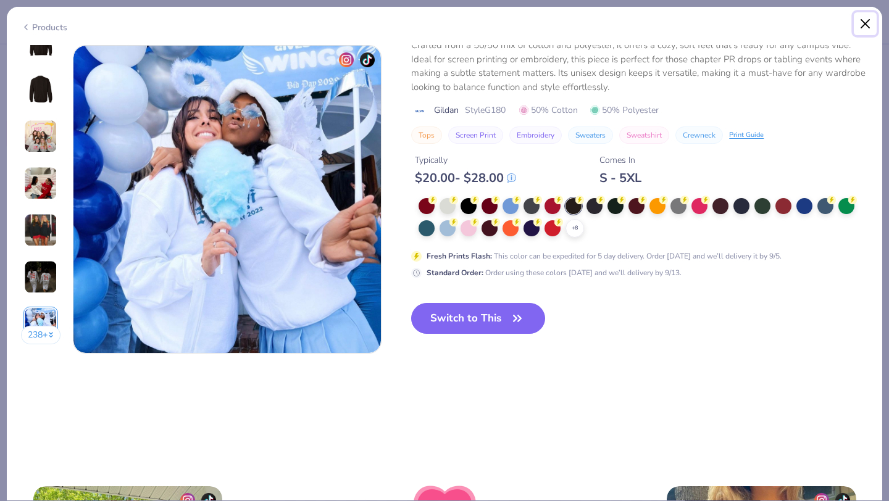
click at [865, 14] on button "Close" at bounding box center [865, 23] width 23 height 23
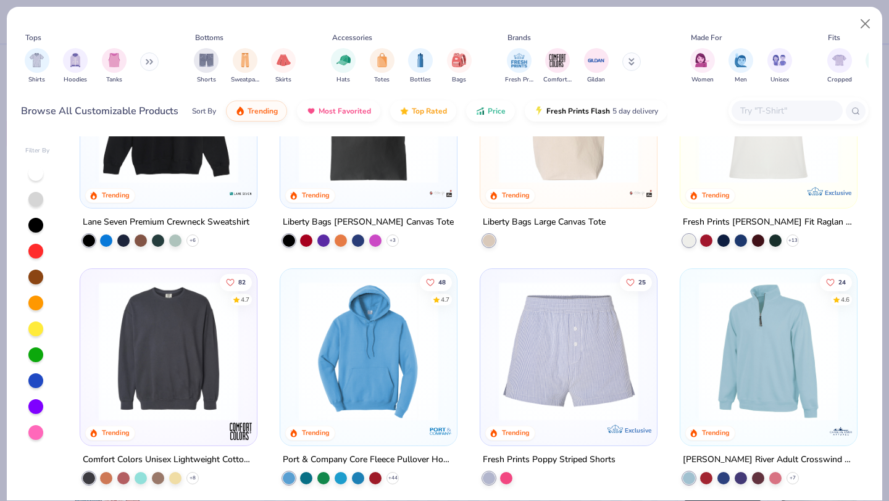
scroll to position [2783, 0]
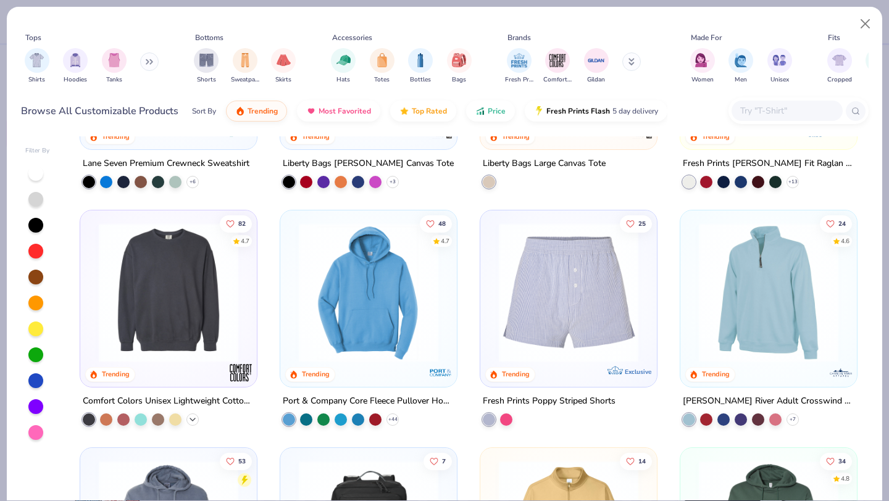
click at [193, 419] on polyline at bounding box center [192, 420] width 5 height 2
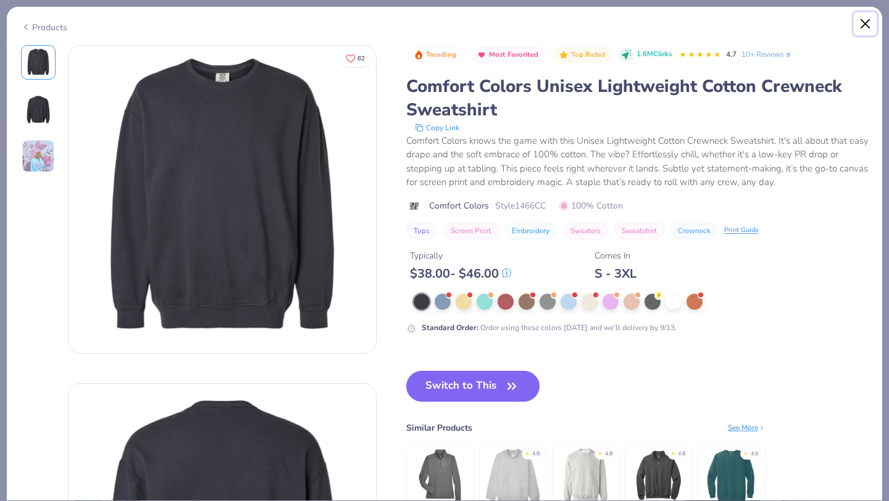
click at [871, 22] on button "Close" at bounding box center [865, 23] width 23 height 23
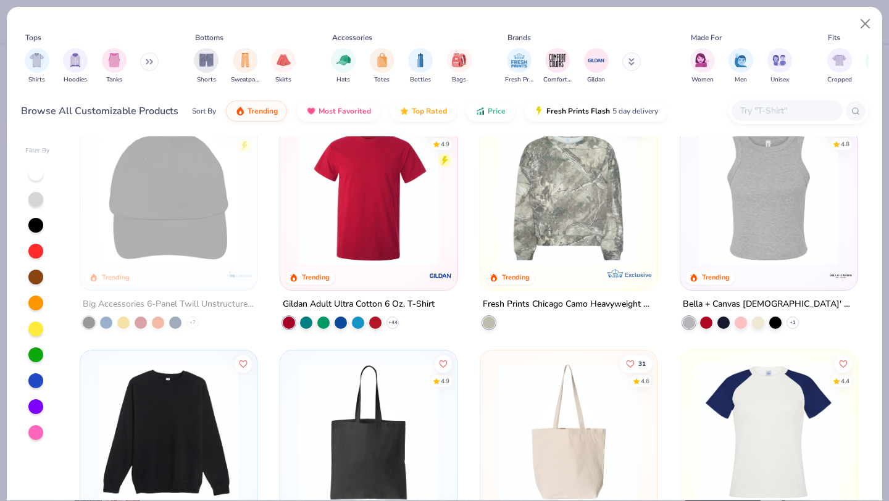
scroll to position [2388, 0]
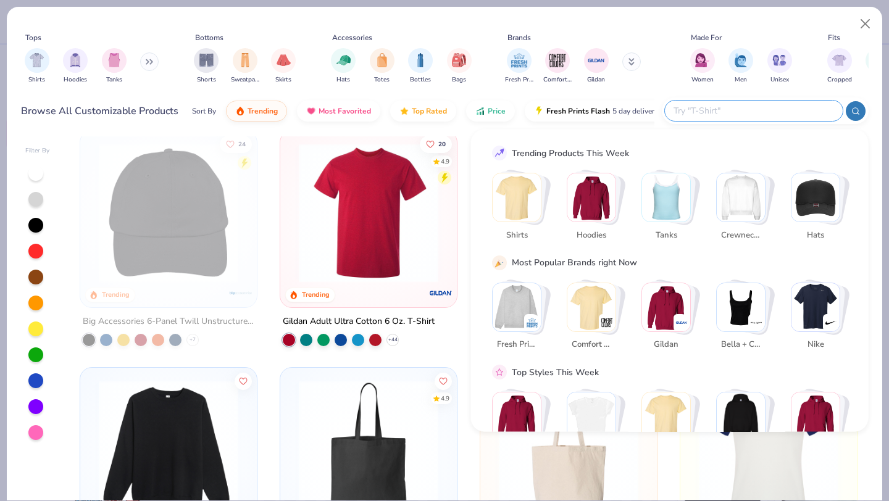
click at [746, 112] on input "text" at bounding box center [753, 111] width 162 height 14
type input "houston"
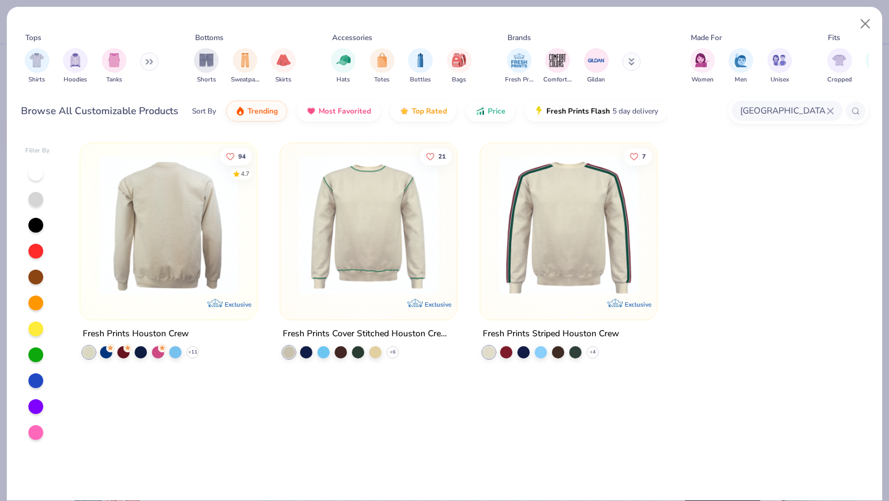
click at [194, 251] on img at bounding box center [169, 226] width 152 height 140
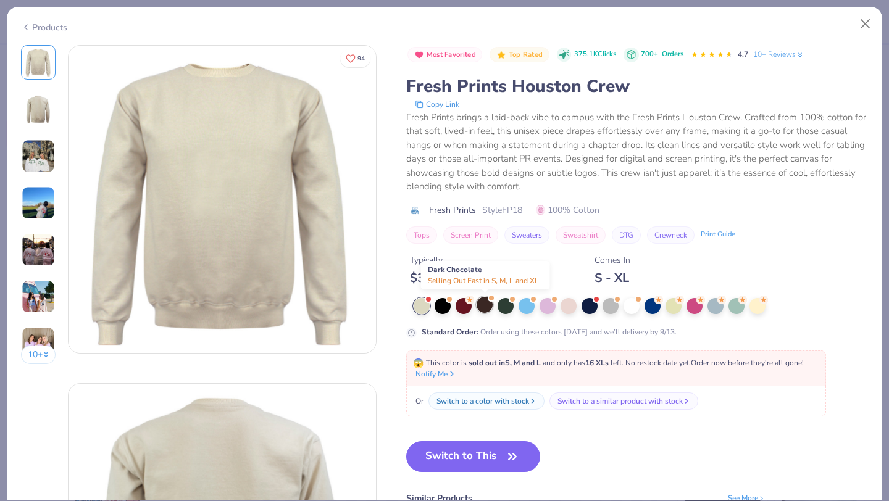
click at [478, 307] on div at bounding box center [485, 305] width 16 height 16
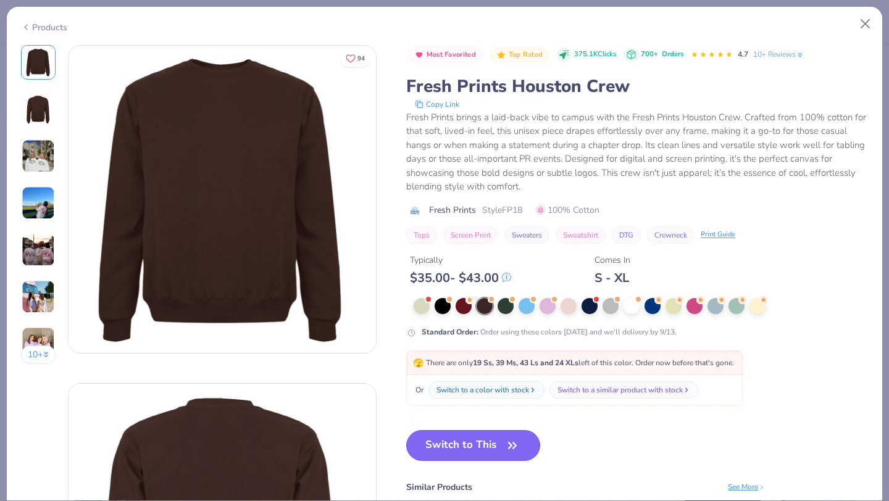
click at [495, 448] on button "Switch to This" at bounding box center [473, 445] width 134 height 31
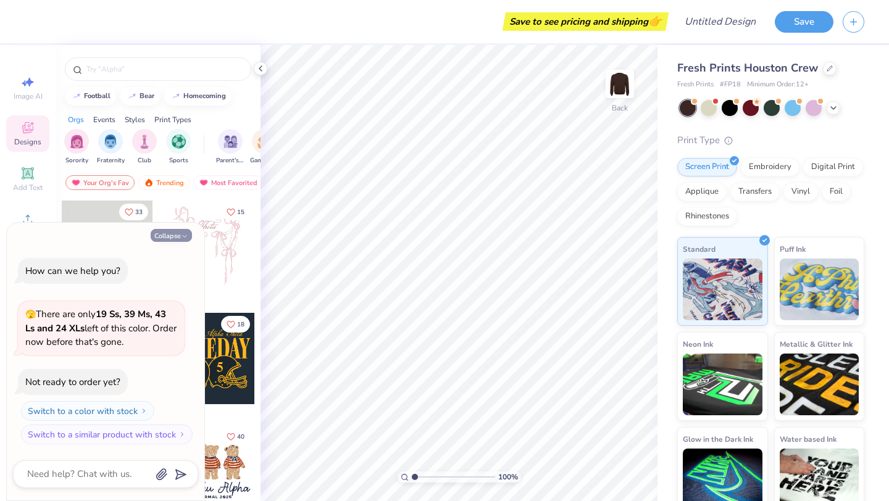
click at [175, 233] on button "Collapse" at bounding box center [171, 235] width 41 height 13
type textarea "x"
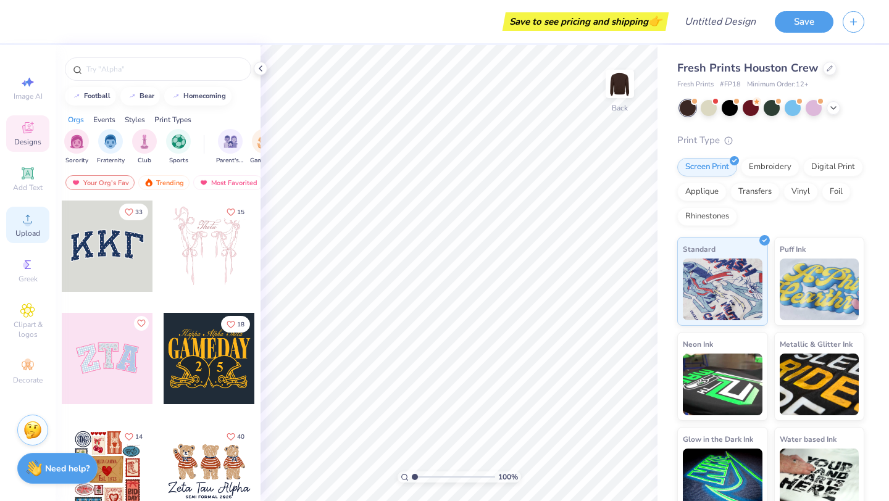
click at [37, 225] on div "Upload" at bounding box center [27, 225] width 43 height 36
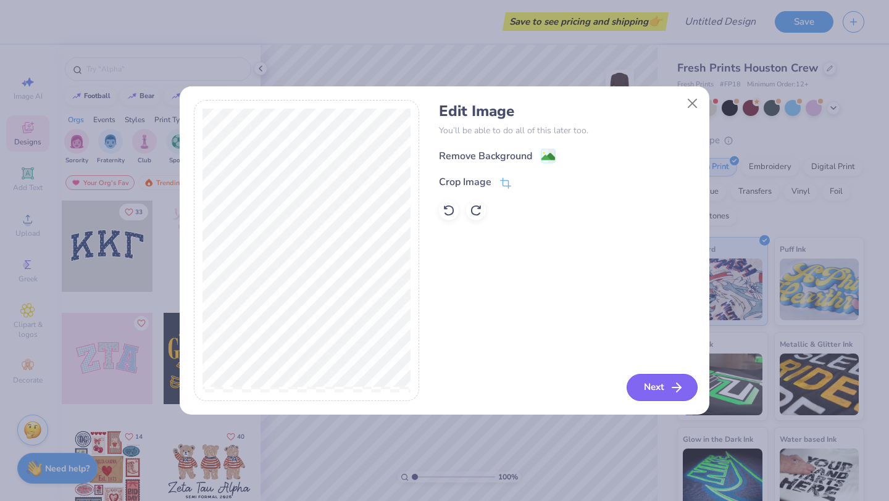
click at [657, 383] on button "Next" at bounding box center [662, 387] width 71 height 27
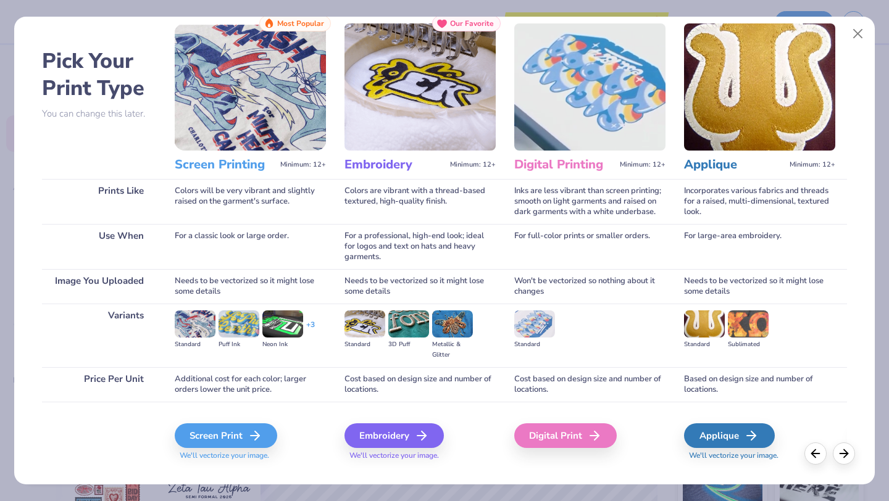
scroll to position [30, 0]
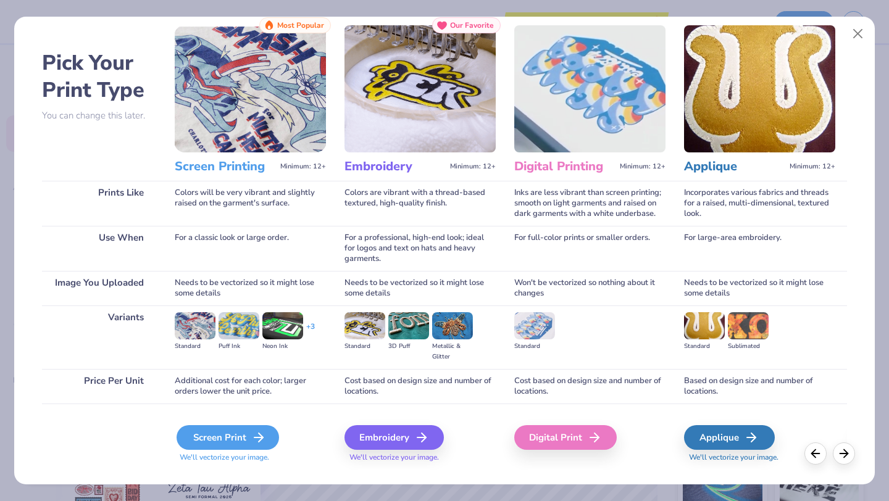
click at [251, 437] on icon at bounding box center [258, 437] width 15 height 15
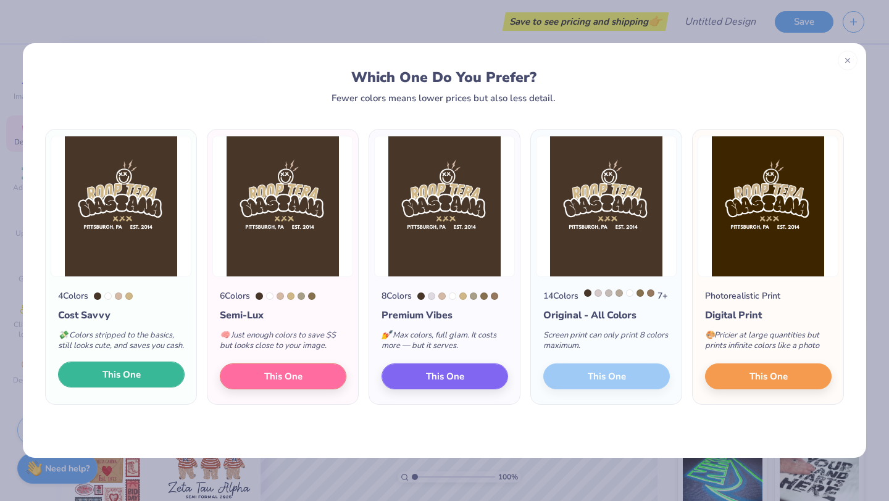
click at [120, 382] on span "This One" at bounding box center [121, 375] width 38 height 14
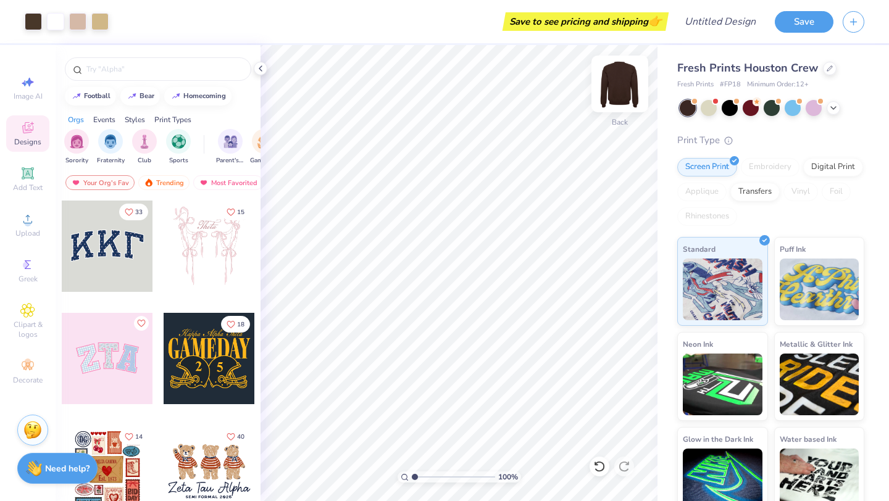
click at [622, 93] on img at bounding box center [619, 83] width 49 height 49
click at [622, 93] on img at bounding box center [619, 84] width 25 height 25
click at [623, 83] on img at bounding box center [619, 83] width 49 height 49
type input "11.25"
type input "14.06"
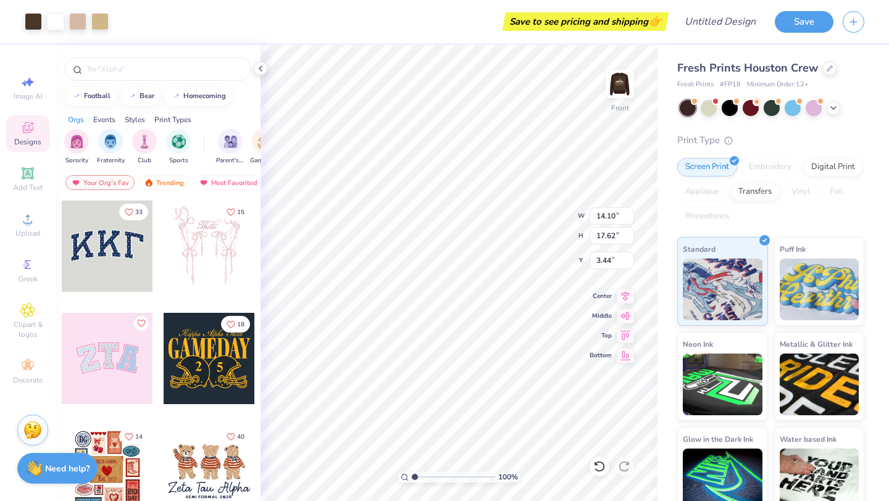
type input "7.00"
type input "5.45"
